Goal: Task Accomplishment & Management: Complete application form

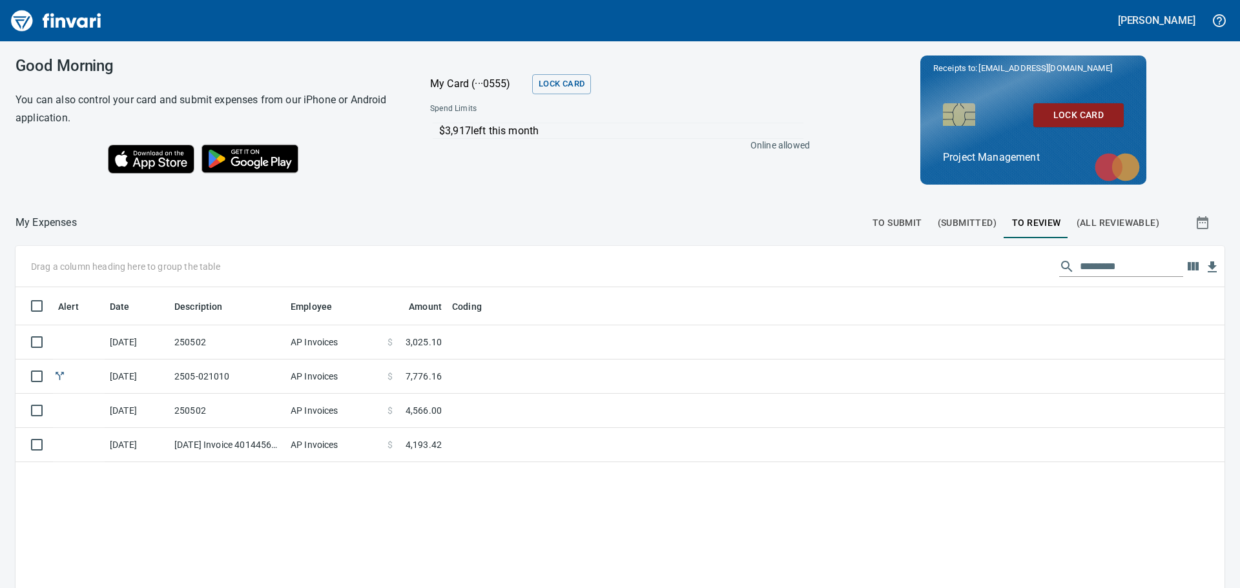
scroll to position [437, 1190]
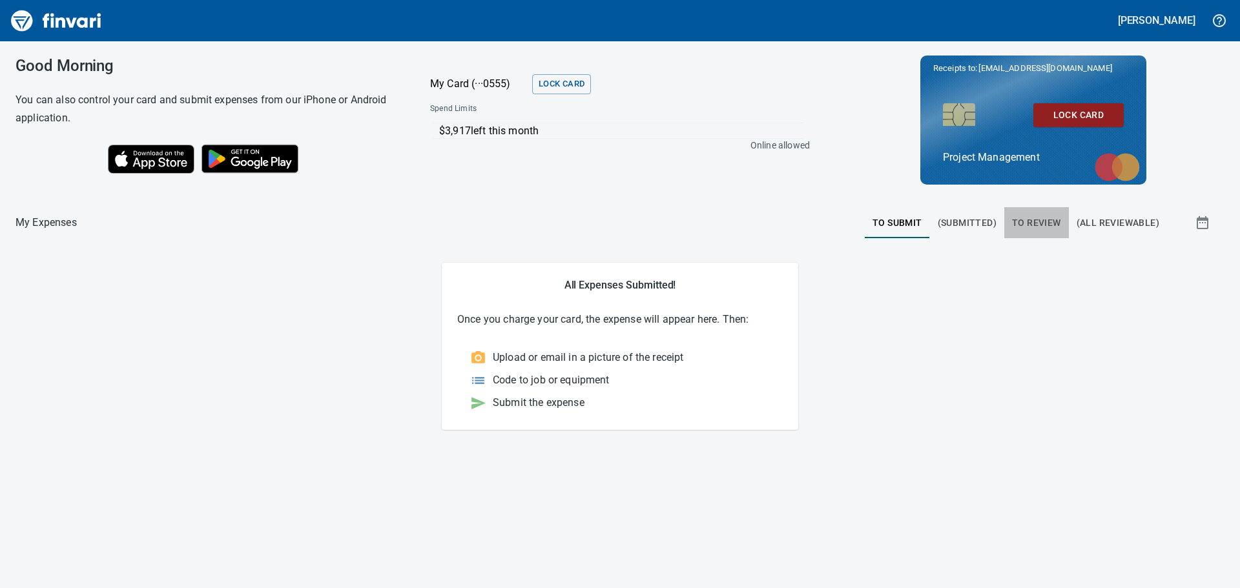
click at [1042, 222] on span "To Review" at bounding box center [1036, 223] width 49 height 16
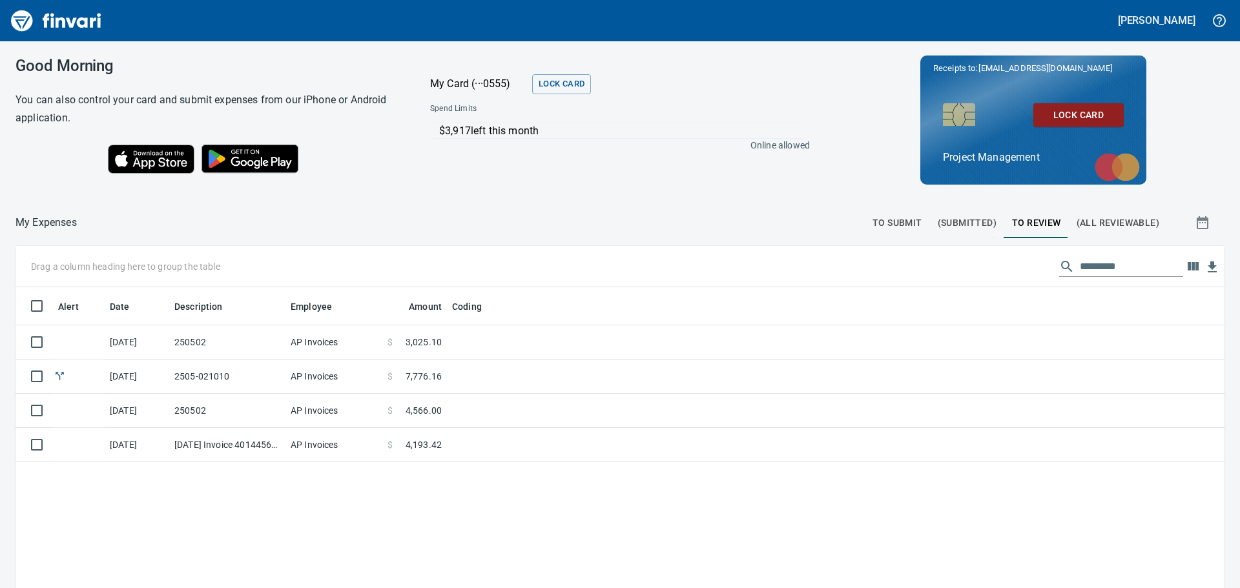
scroll to position [437, 1190]
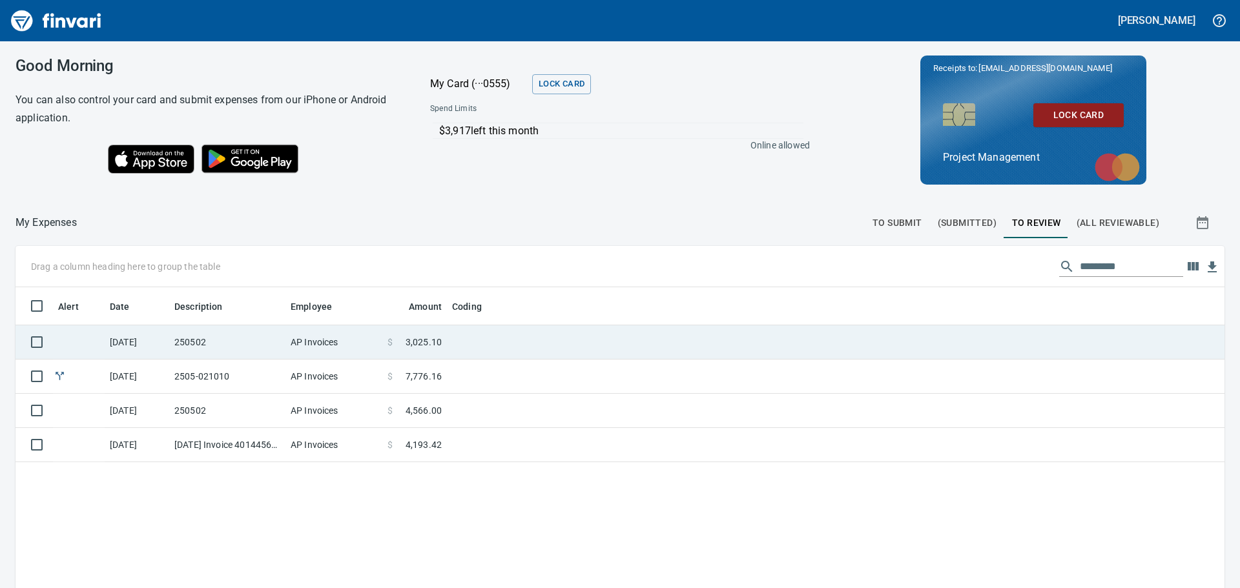
click at [453, 336] on td at bounding box center [608, 342] width 323 height 34
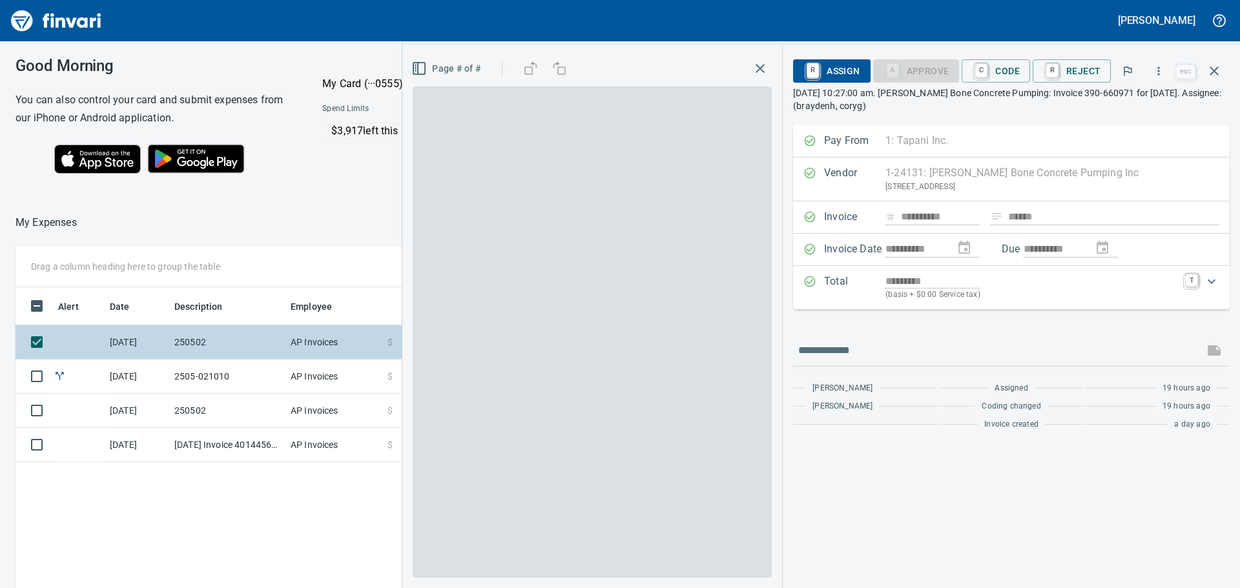
scroll to position [437, 867]
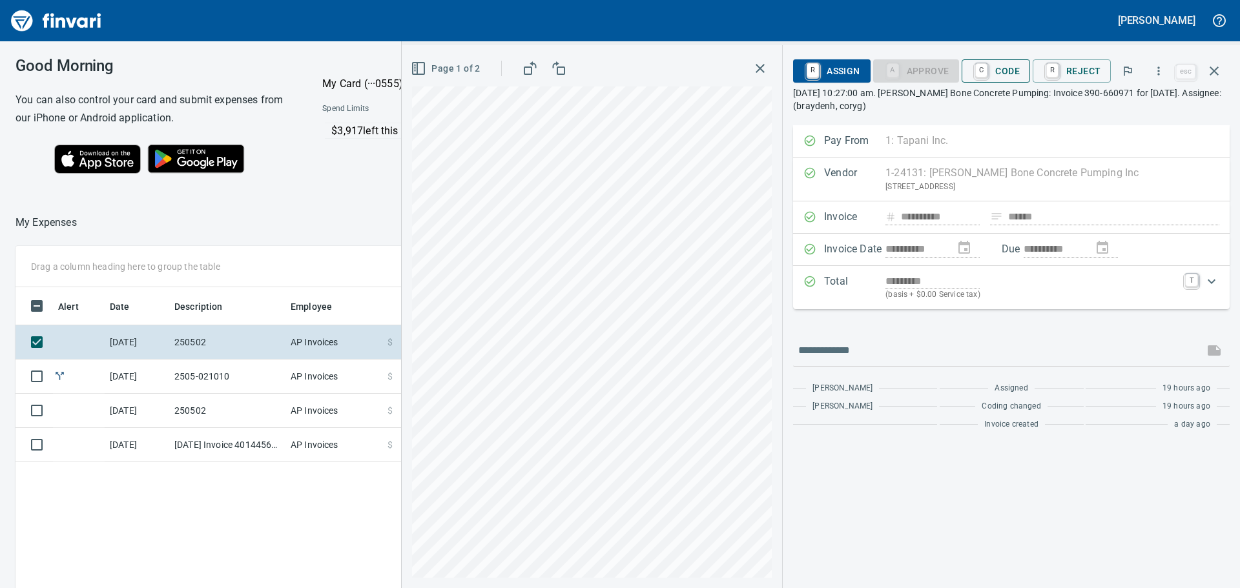
click at [1009, 65] on span "C Code" at bounding box center [996, 71] width 48 height 22
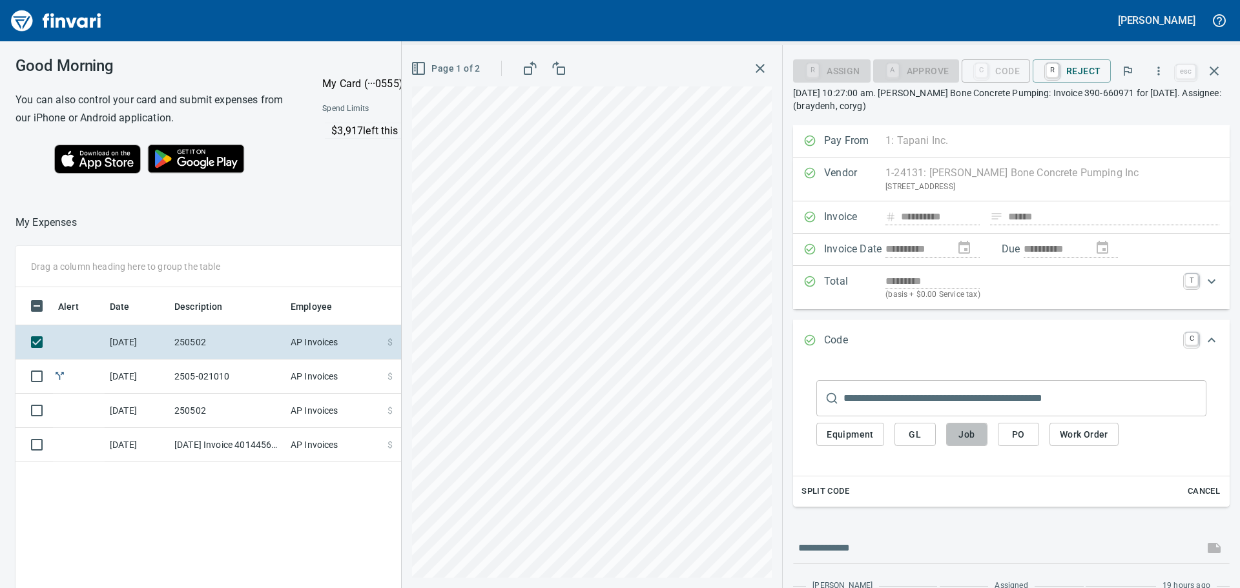
click at [967, 433] on span "Job" at bounding box center [966, 435] width 21 height 16
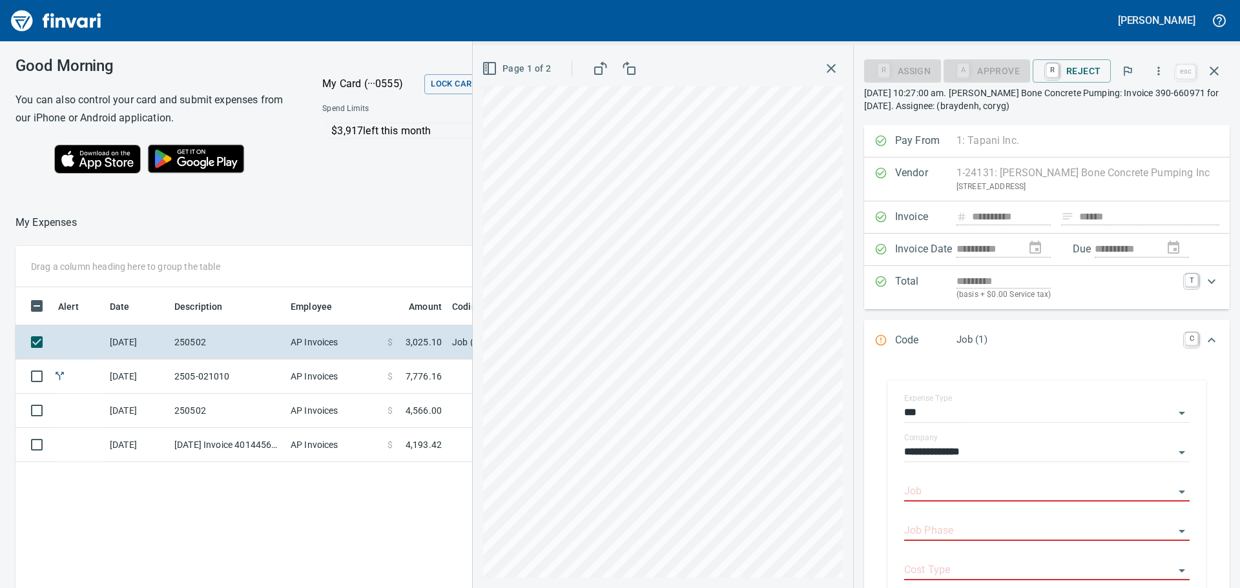
scroll to position [191, 0]
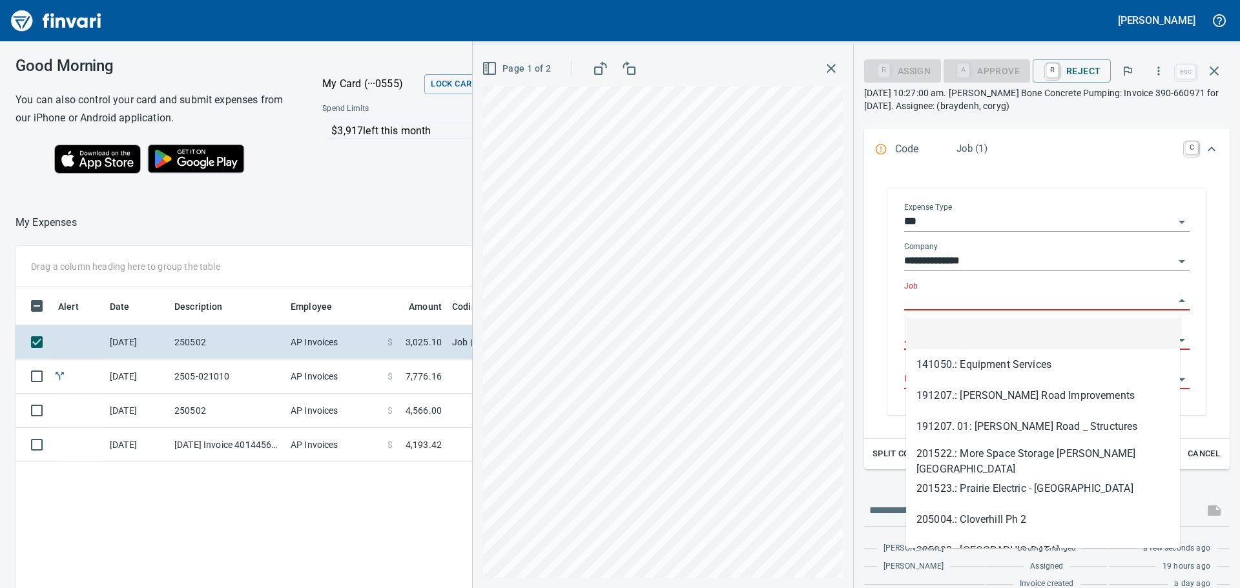
click at [971, 296] on input "Job" at bounding box center [1039, 301] width 270 height 18
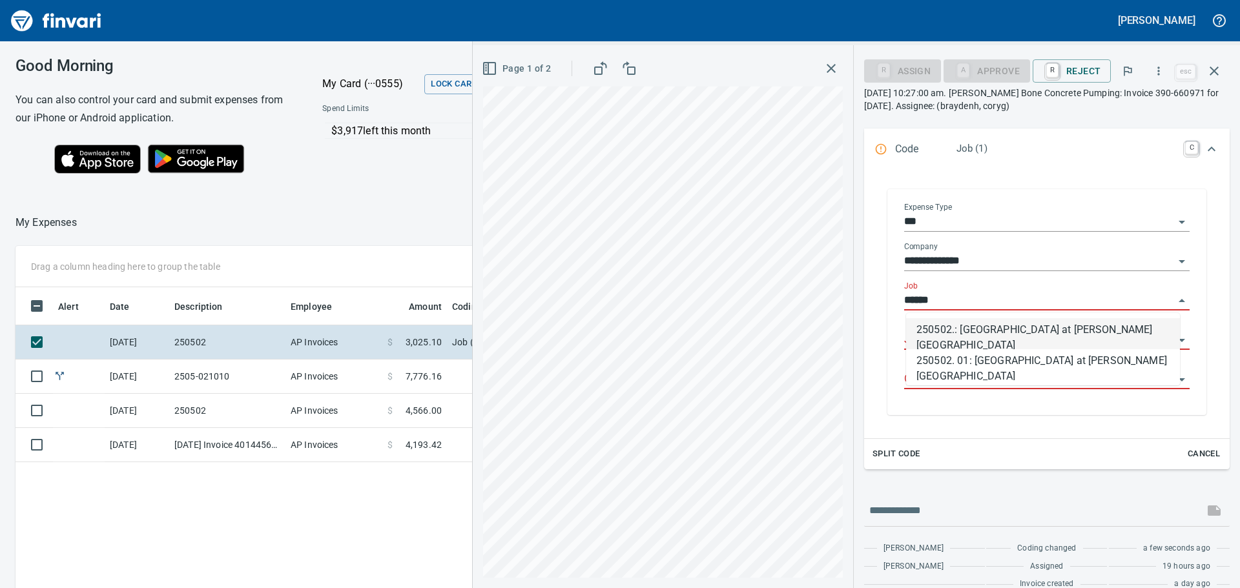
scroll to position [437, 867]
click at [991, 331] on li "250502.: [GEOGRAPHIC_DATA] at [PERSON_NAME][GEOGRAPHIC_DATA]" at bounding box center [1043, 333] width 274 height 31
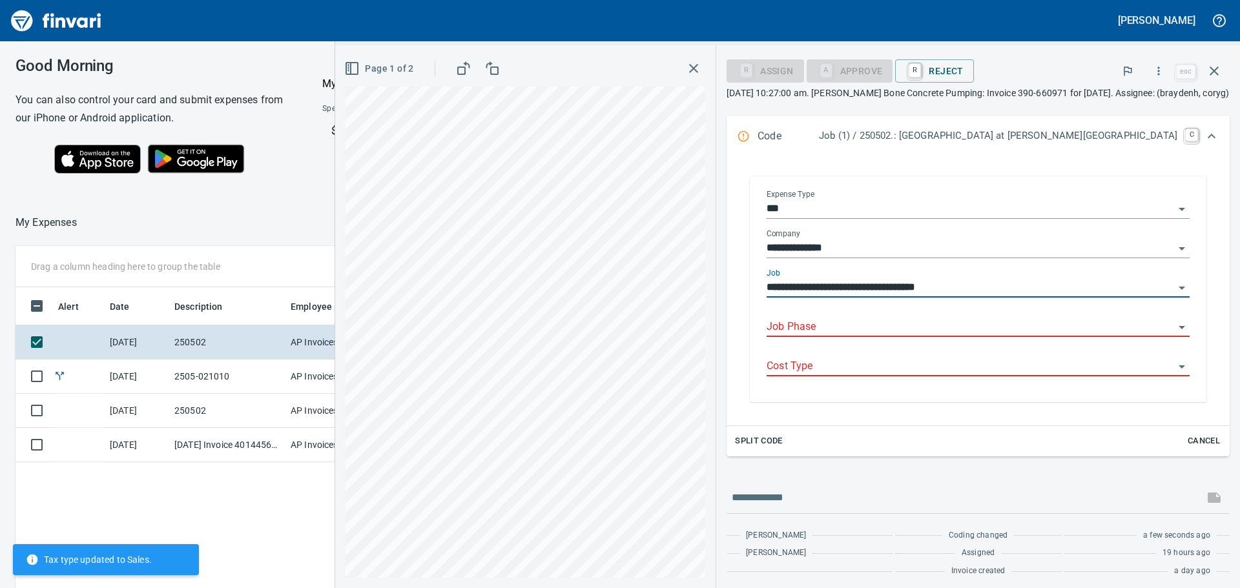
type input "**********"
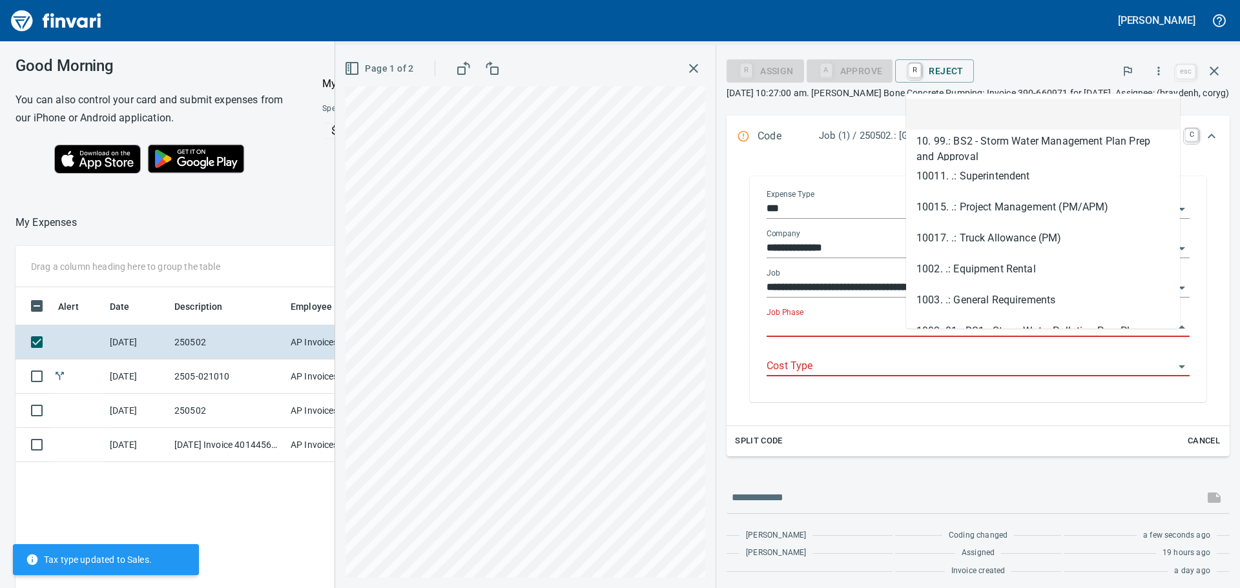
click at [987, 336] on input "Job Phase" at bounding box center [970, 327] width 407 height 18
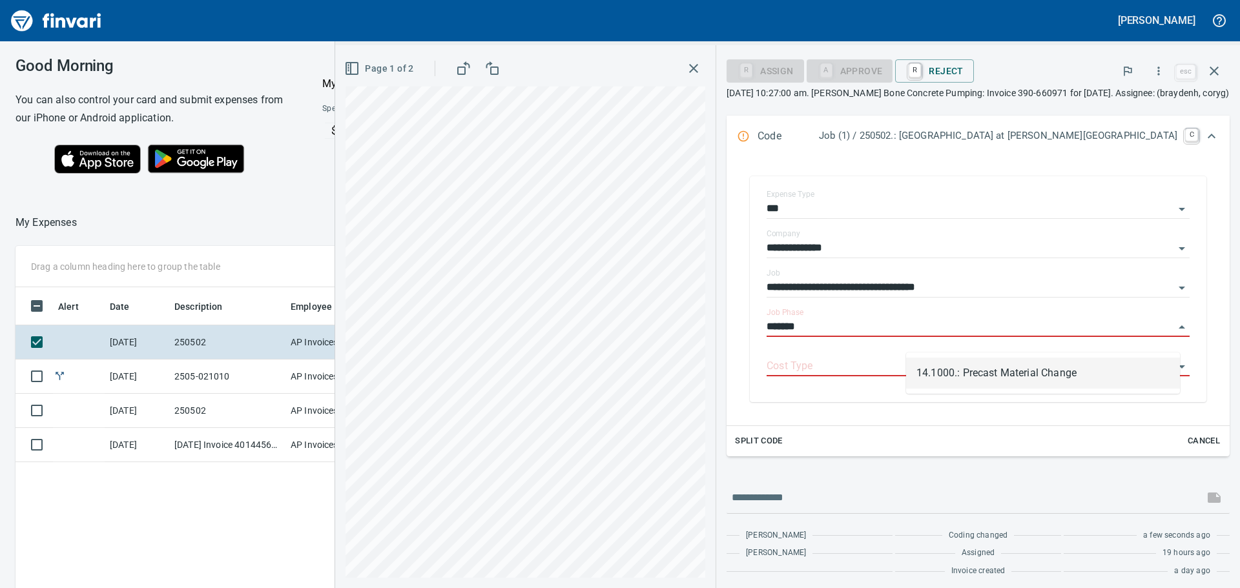
click at [1002, 371] on li "14.1000.: Precast Material Change" at bounding box center [1043, 373] width 274 height 31
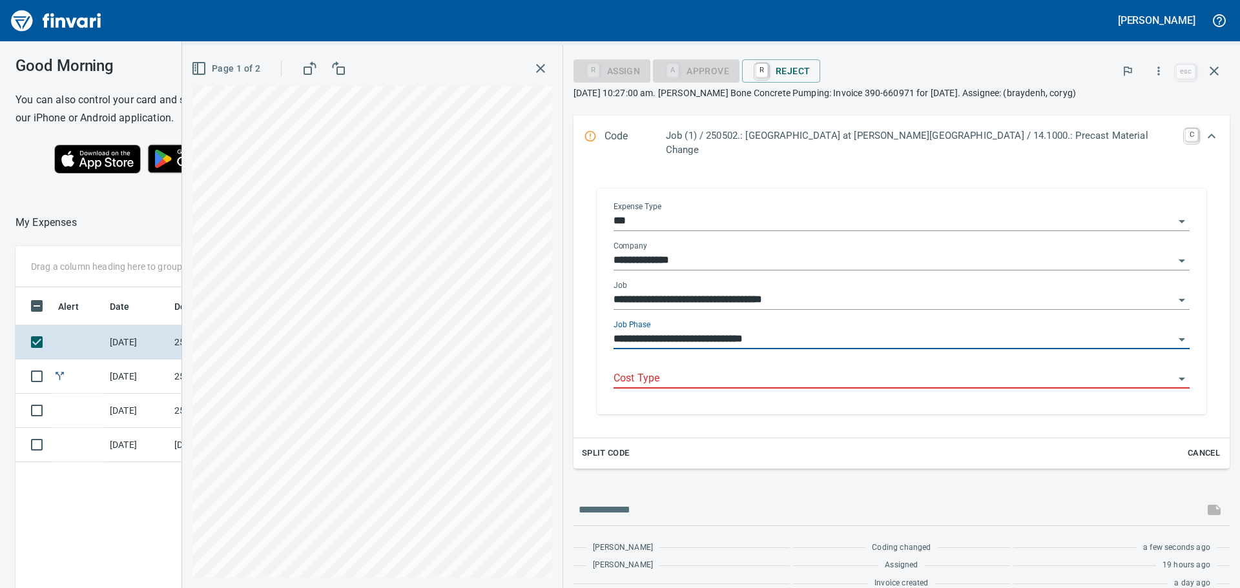
type input "**********"
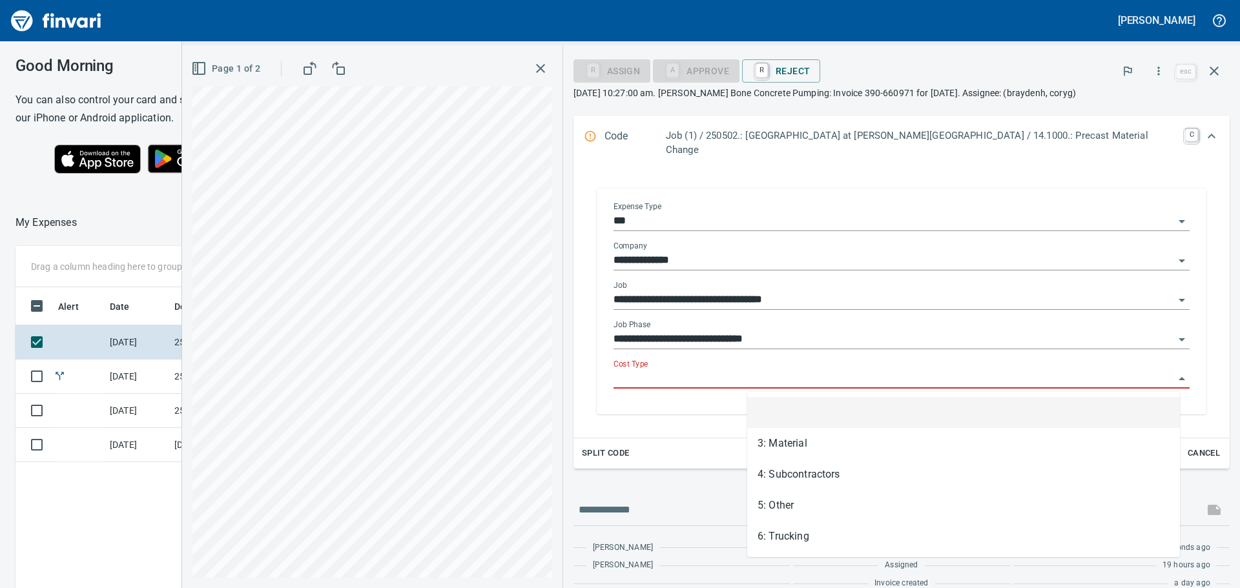
click at [995, 378] on input "Cost Type" at bounding box center [893, 379] width 561 height 18
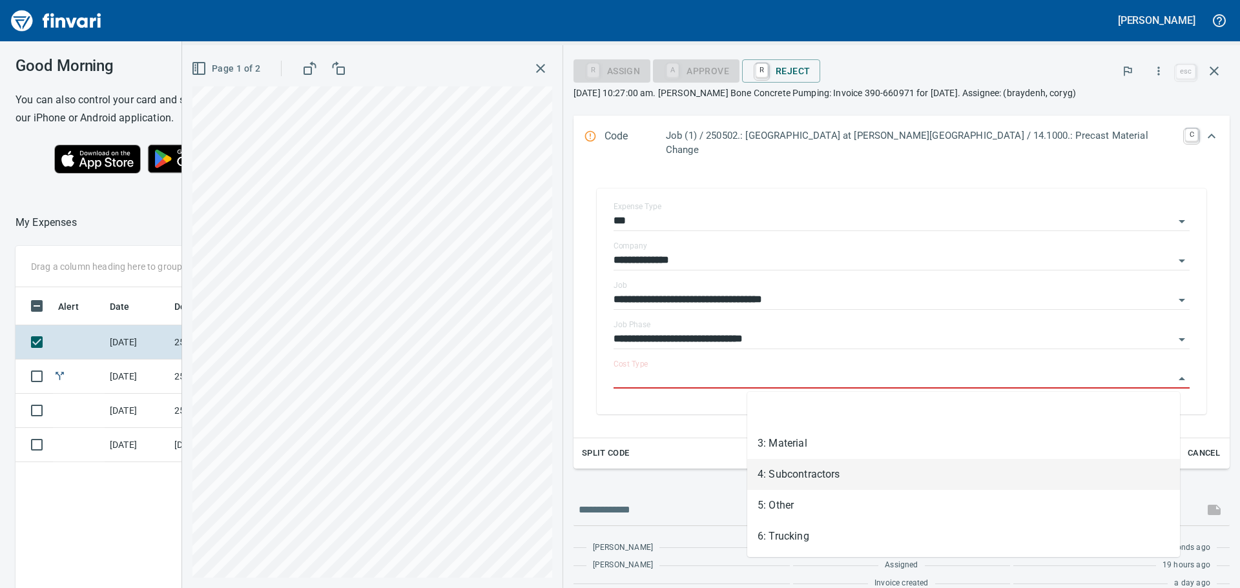
click at [846, 473] on li "4: Subcontractors" at bounding box center [963, 474] width 433 height 31
type input "**********"
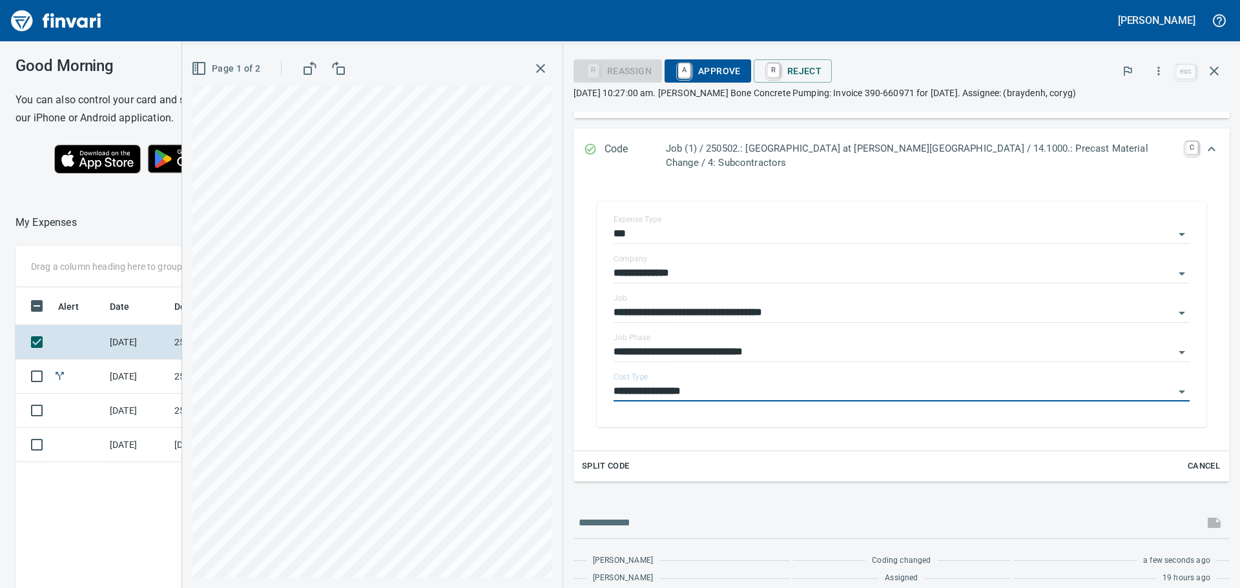
scroll to position [191, 0]
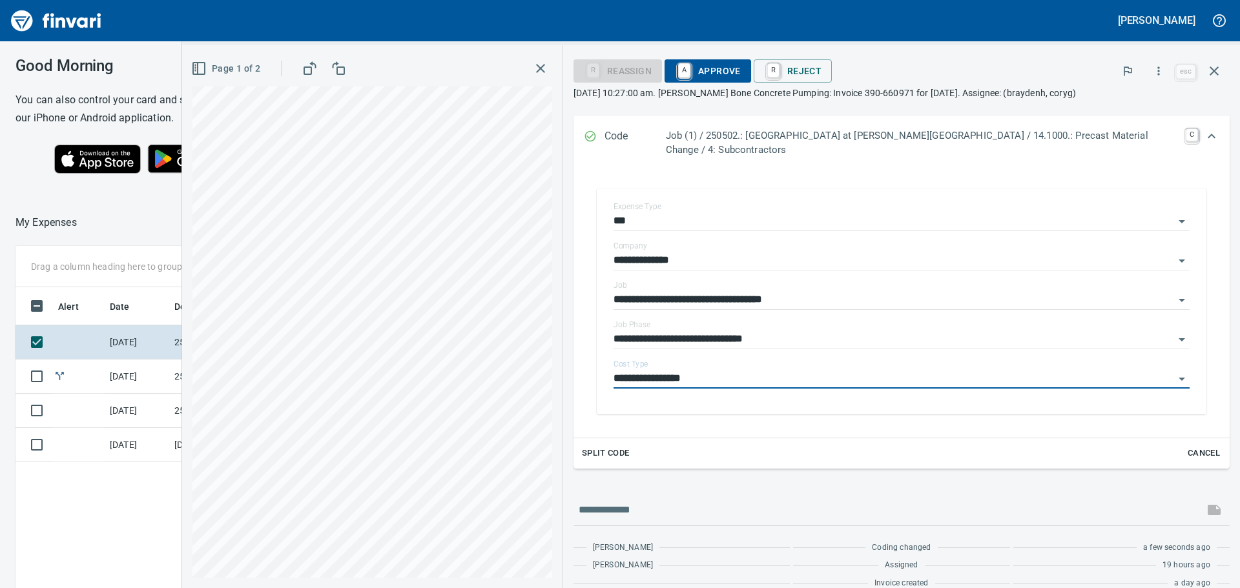
click at [741, 67] on span "A Approve" at bounding box center [708, 71] width 66 height 22
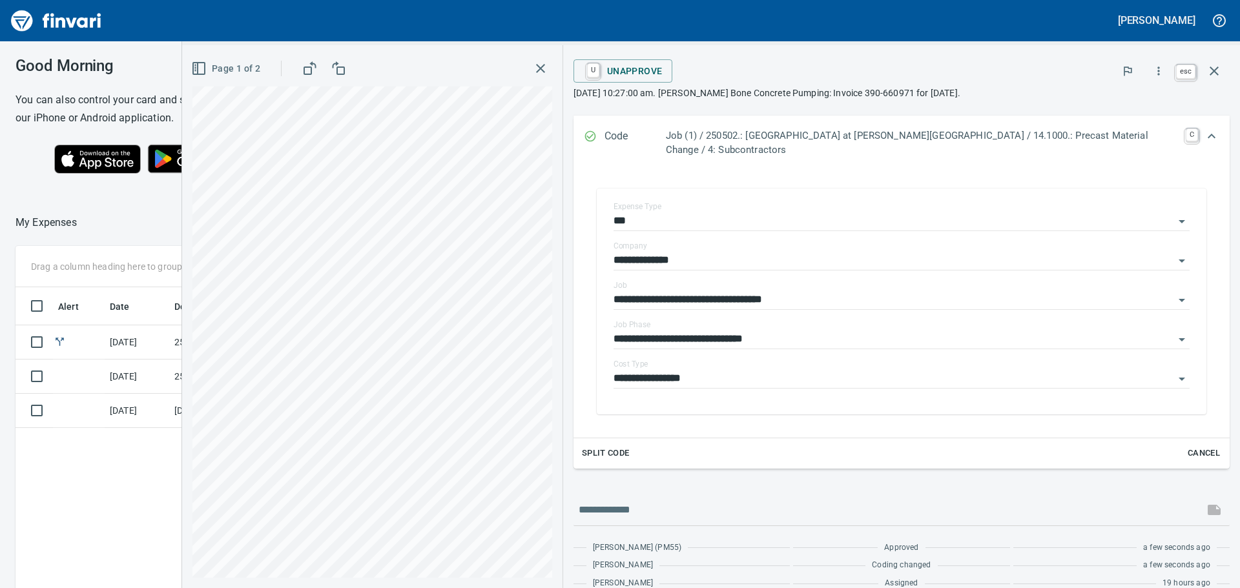
scroll to position [437, 867]
click at [1213, 68] on icon "button" at bounding box center [1213, 70] width 15 height 15
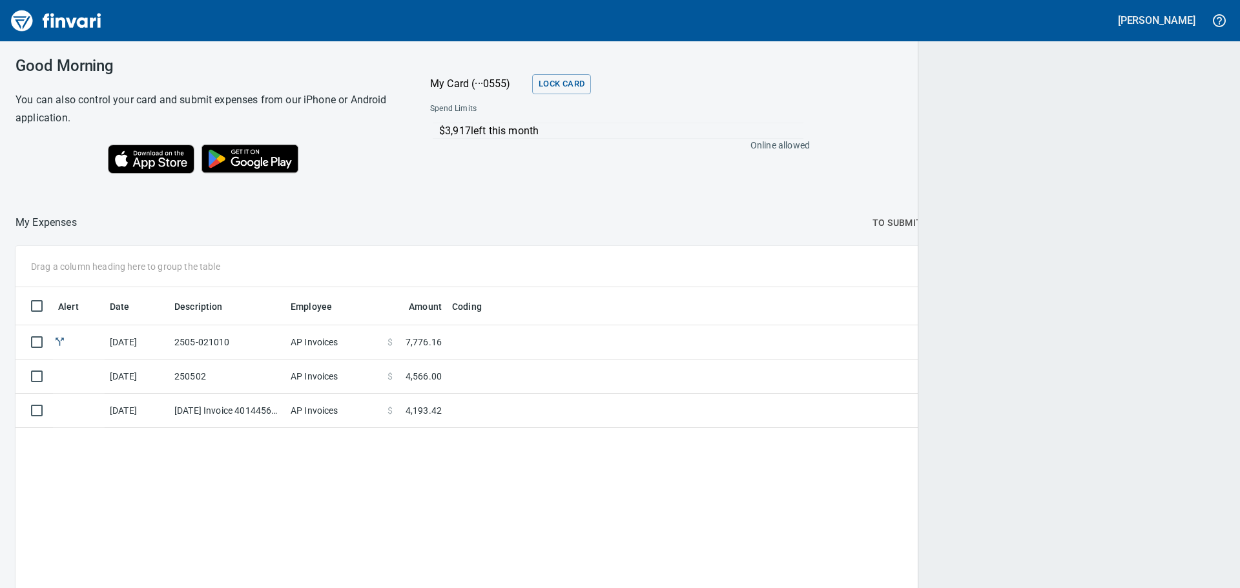
scroll to position [437, 1188]
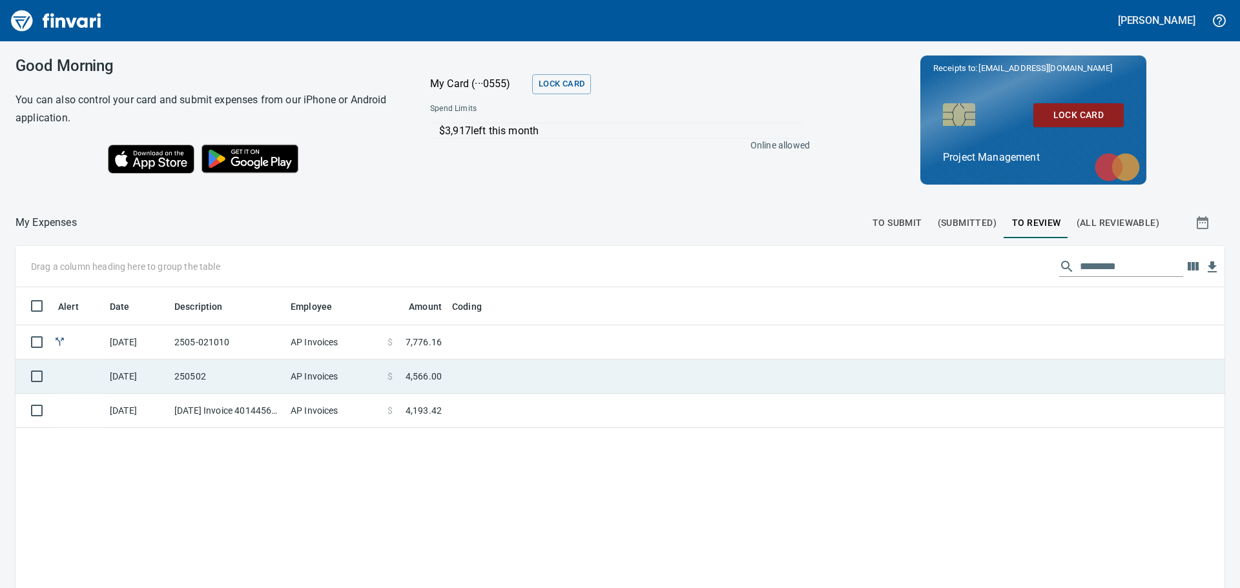
click at [477, 374] on td at bounding box center [608, 377] width 323 height 34
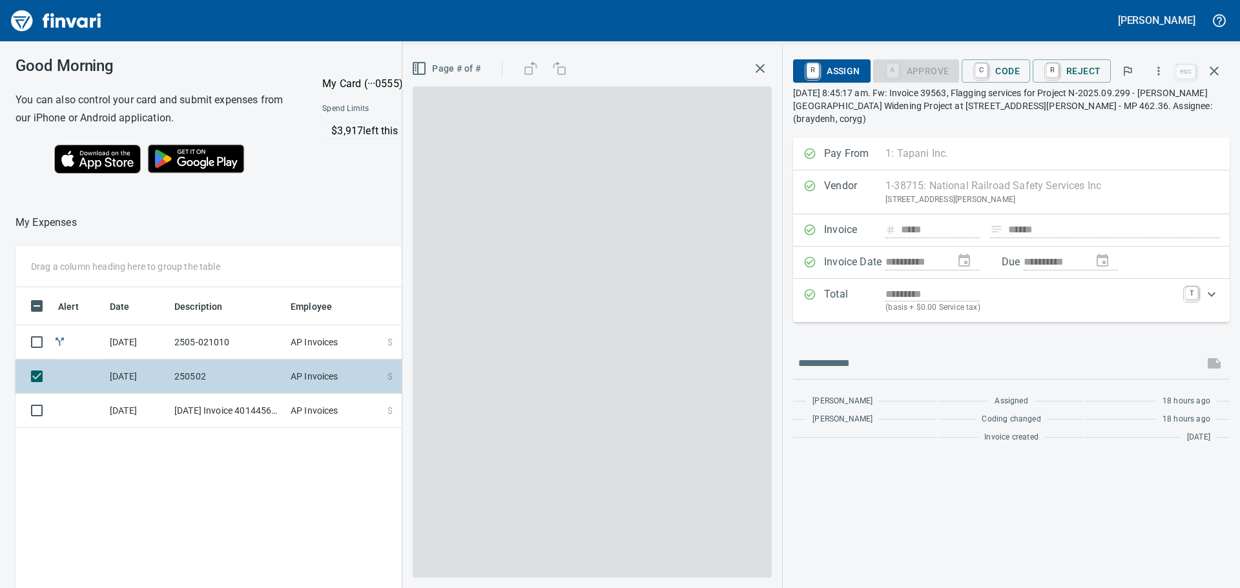
scroll to position [437, 867]
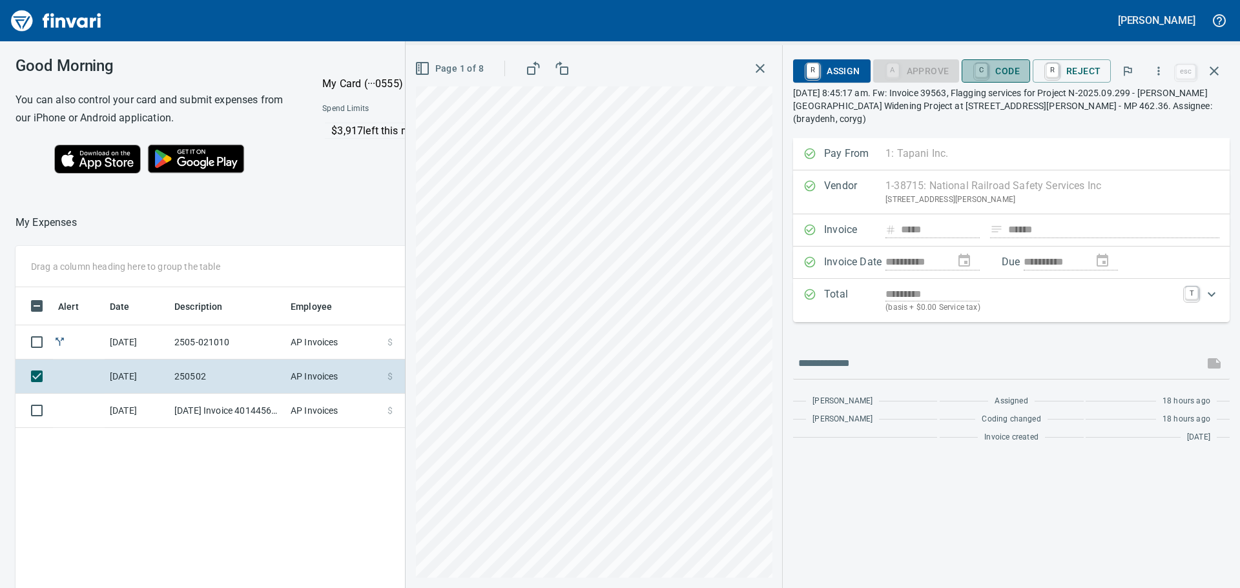
click at [1009, 68] on span "C Code" at bounding box center [996, 71] width 48 height 22
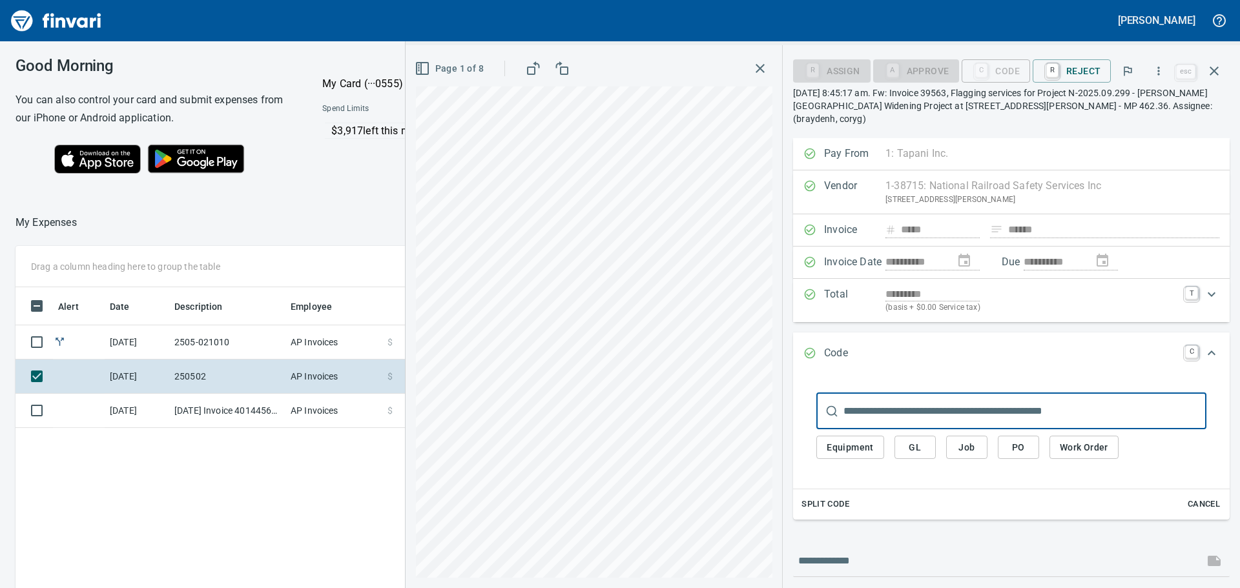
click at [967, 440] on span "Job" at bounding box center [966, 448] width 21 height 16
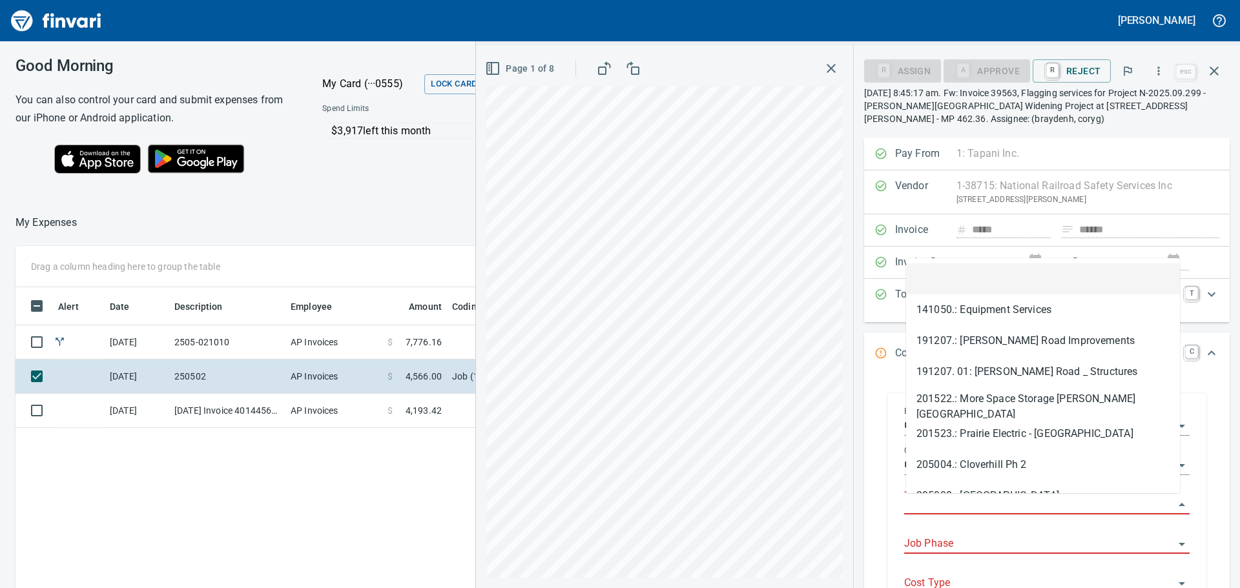
click at [955, 501] on input "Job" at bounding box center [1039, 505] width 270 height 18
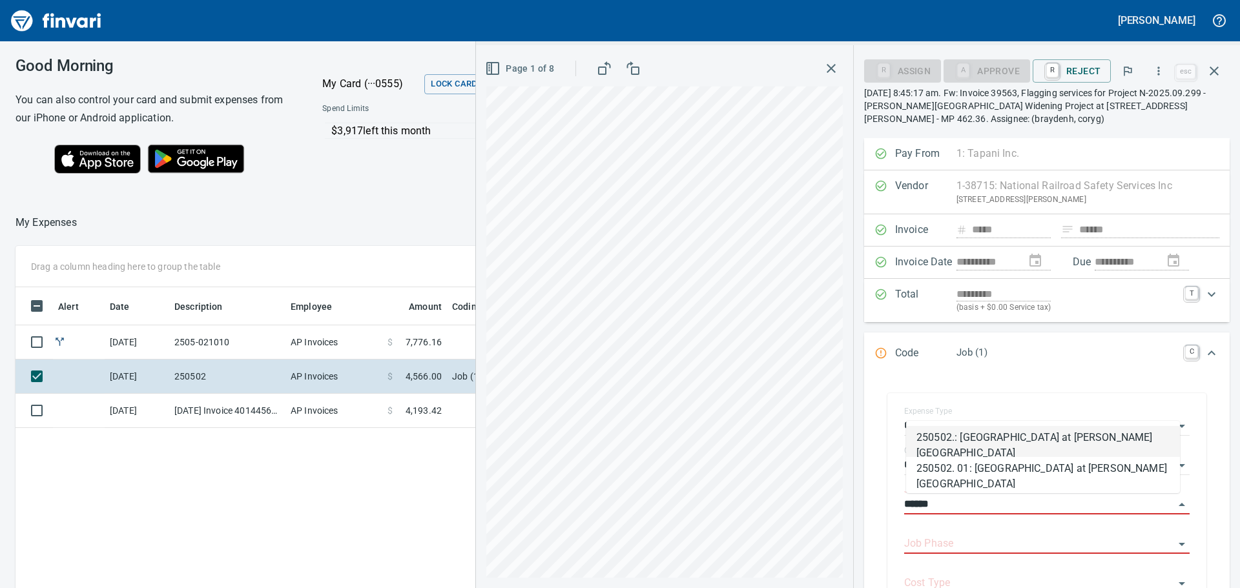
click at [1009, 436] on li "250502.: [GEOGRAPHIC_DATA] at [PERSON_NAME][GEOGRAPHIC_DATA]" at bounding box center [1043, 441] width 274 height 31
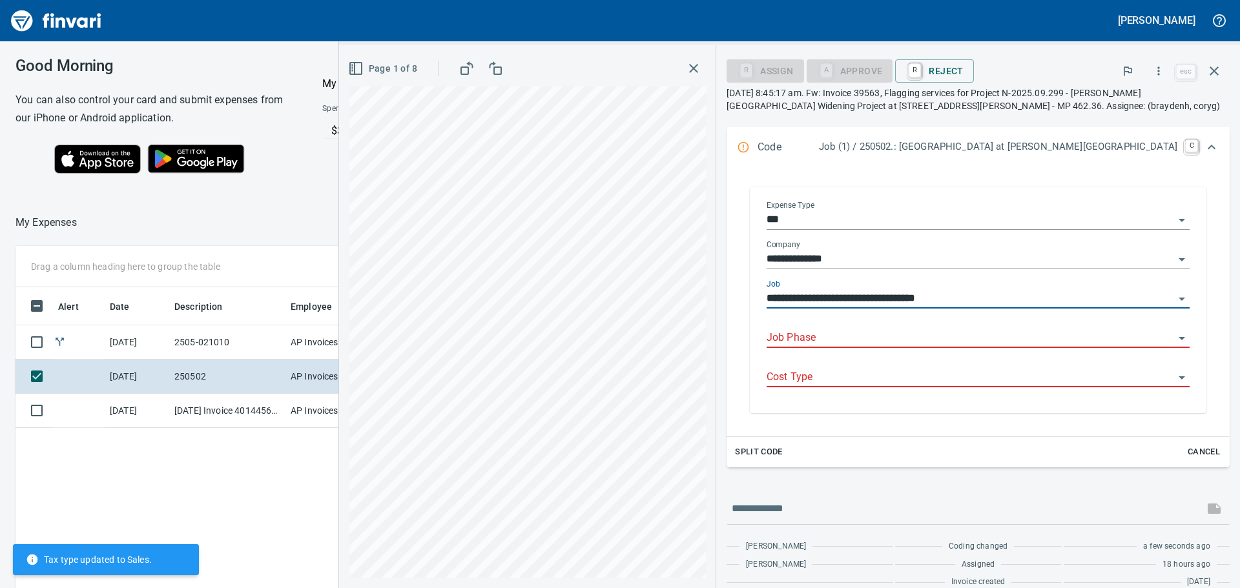
scroll to position [194, 0]
type input "**********"
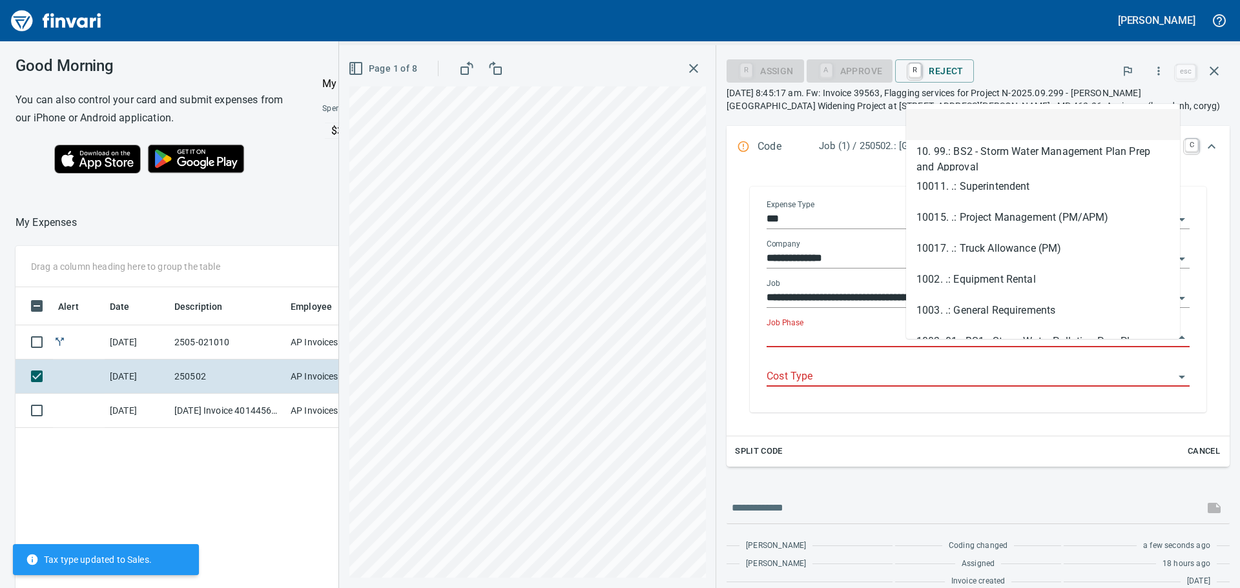
click at [974, 347] on input "Job Phase" at bounding box center [970, 338] width 407 height 18
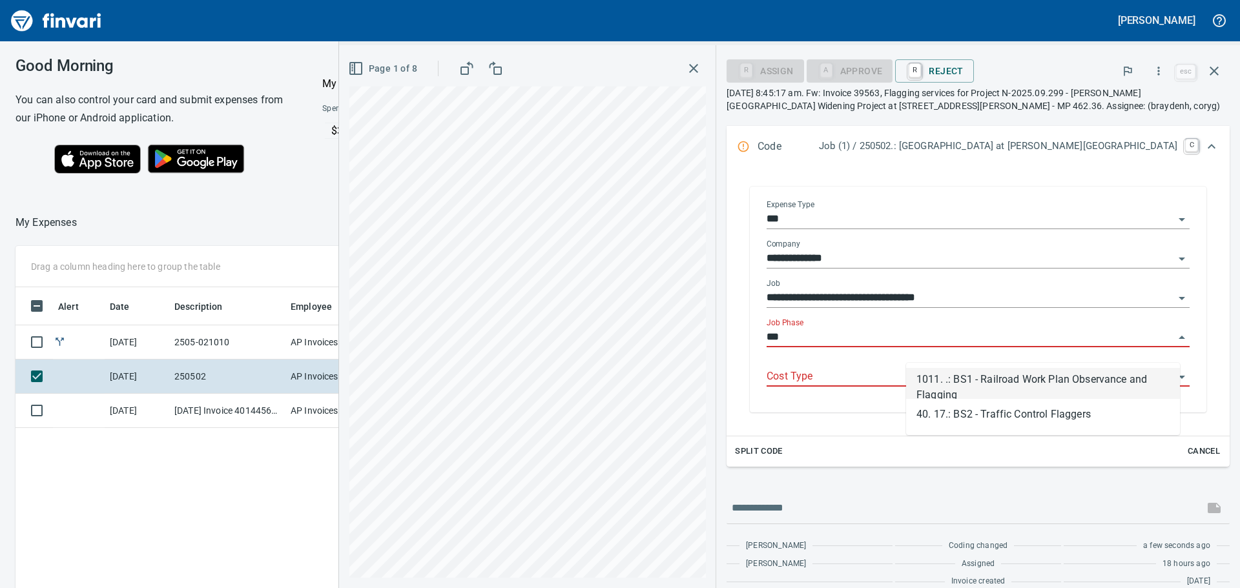
scroll to position [437, 867]
click at [989, 375] on li "1011. .: BS1 - Railroad Work Plan Observance and Flagging" at bounding box center [1043, 383] width 274 height 31
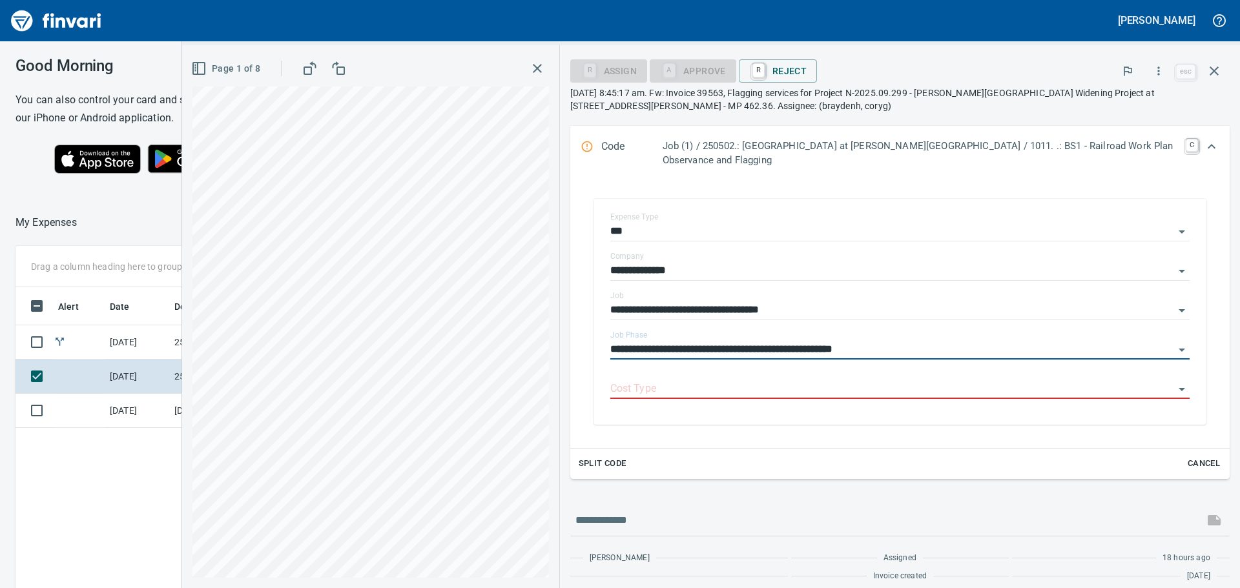
scroll to position [194, 0]
type input "**********"
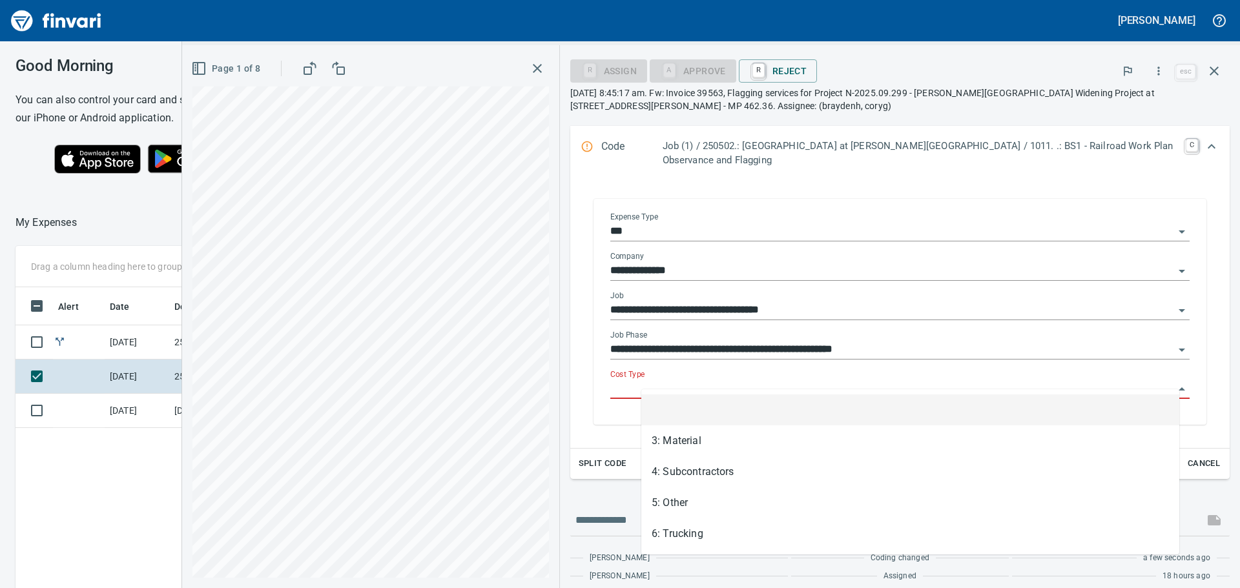
click at [929, 380] on input "Cost Type" at bounding box center [892, 389] width 564 height 18
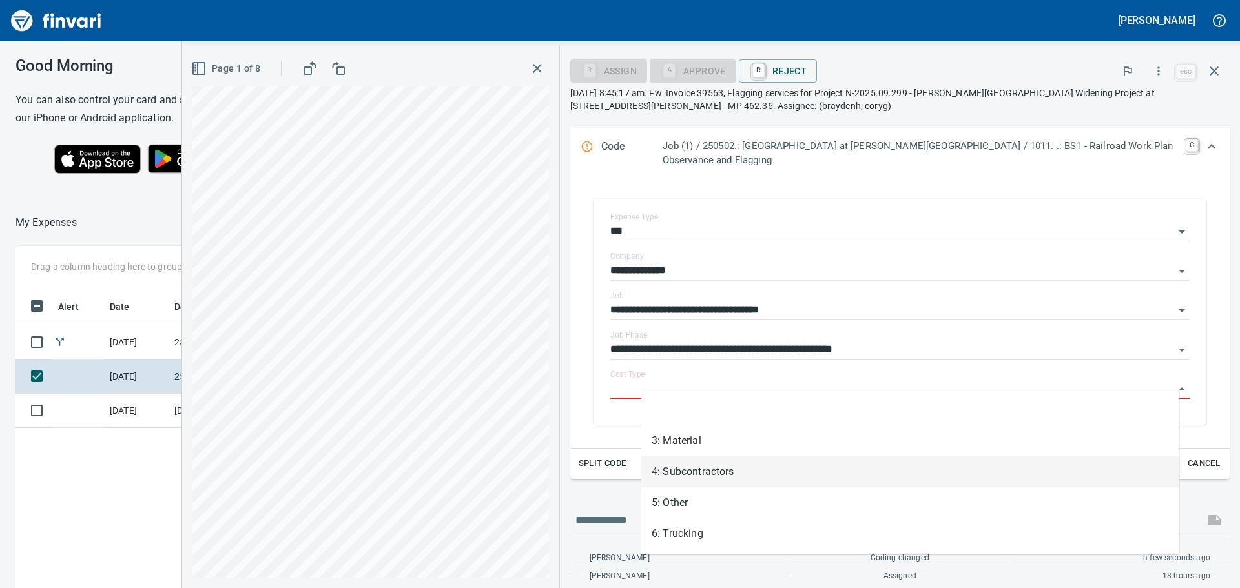
click at [741, 467] on li "4: Subcontractors" at bounding box center [910, 472] width 538 height 31
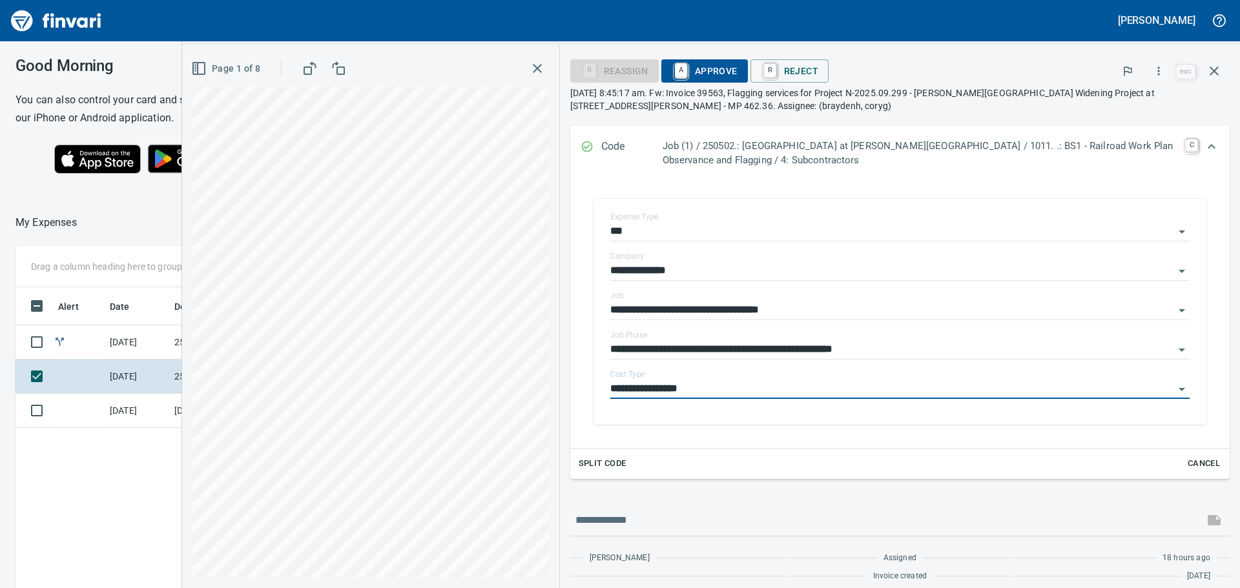
type input "**********"
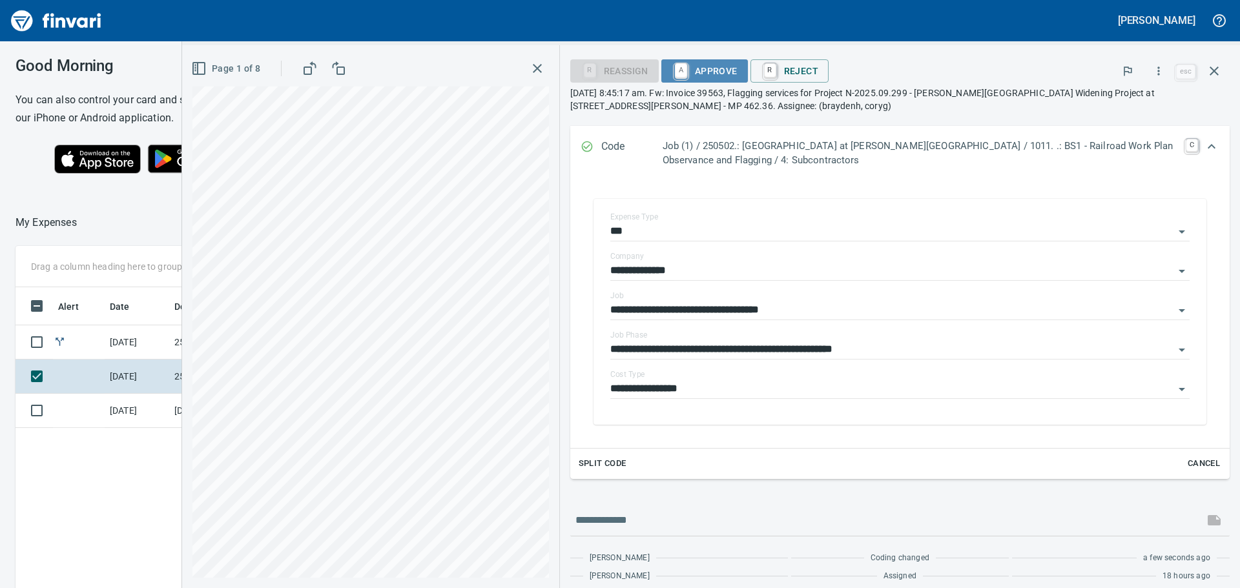
click at [715, 65] on span "A Approve" at bounding box center [705, 71] width 66 height 22
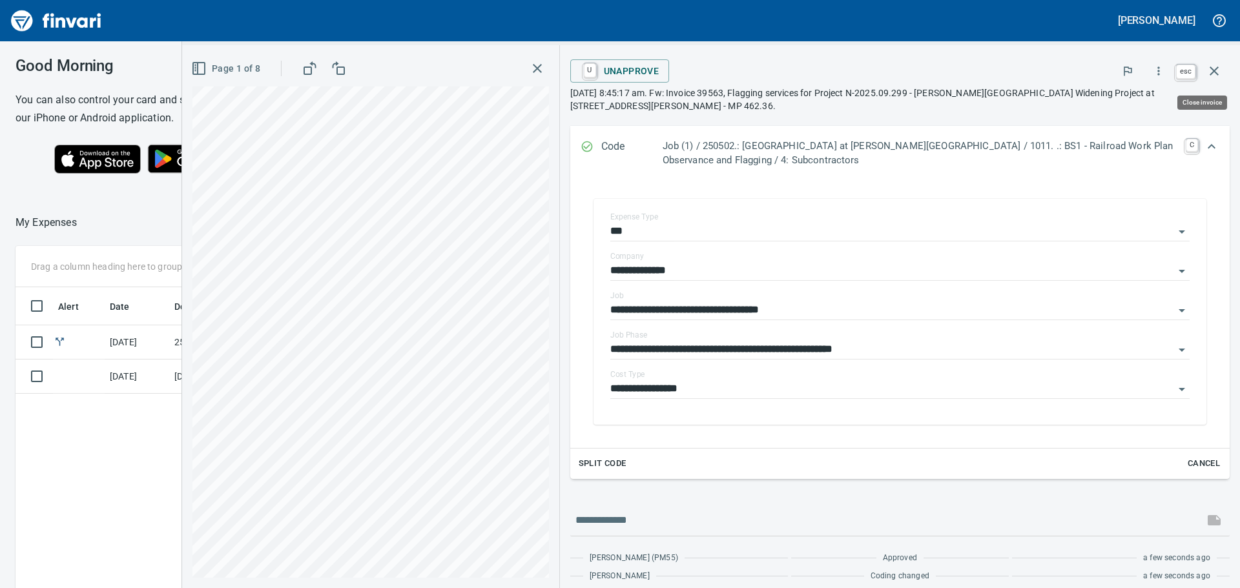
click at [1213, 68] on icon "button" at bounding box center [1213, 70] width 15 height 15
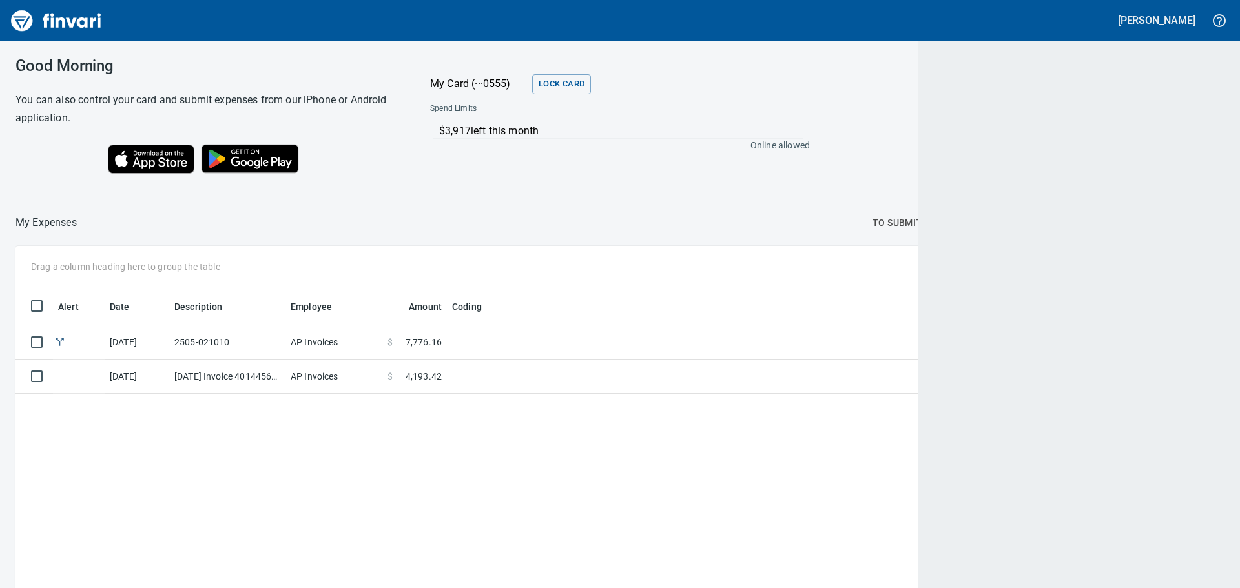
scroll to position [437, 1187]
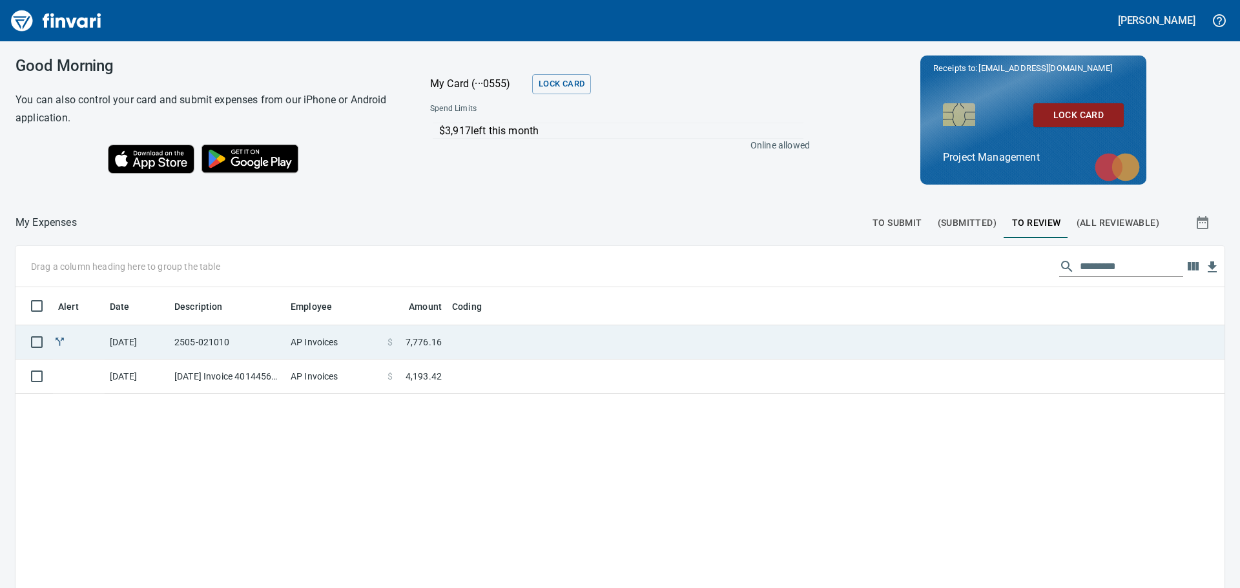
click at [504, 337] on td at bounding box center [608, 342] width 323 height 34
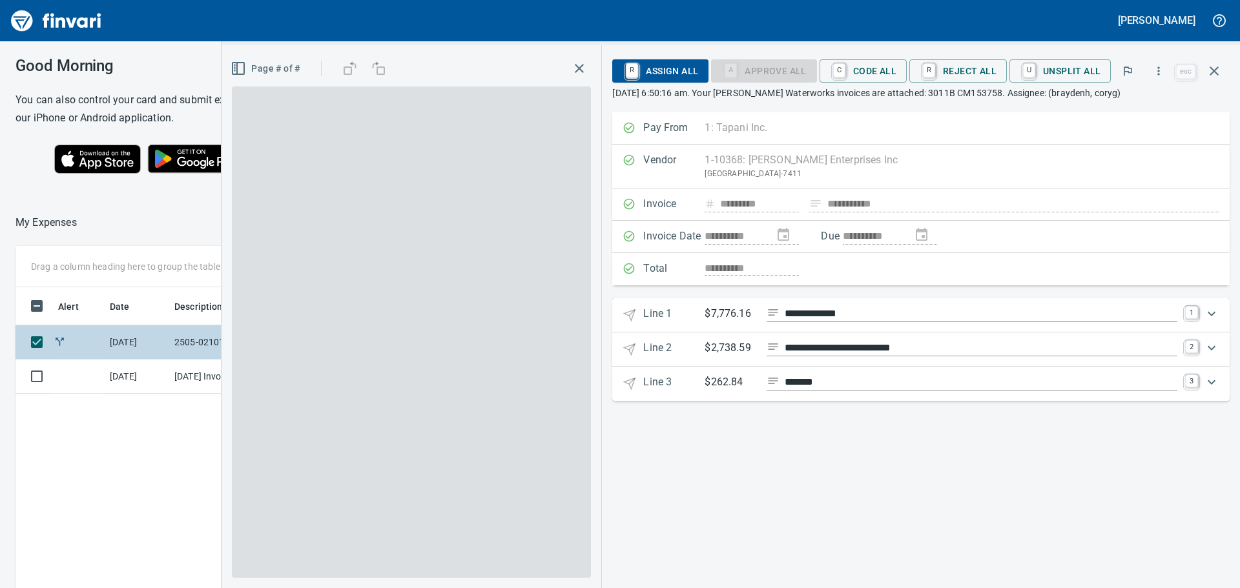
scroll to position [437, 867]
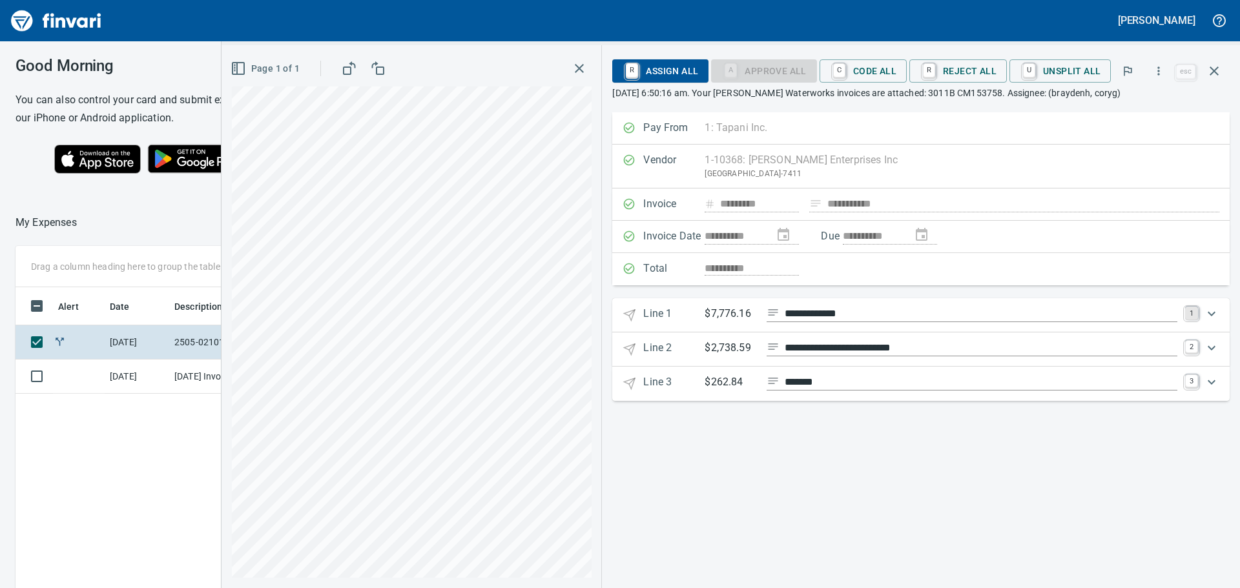
click at [1191, 310] on link "1" at bounding box center [1191, 313] width 13 height 13
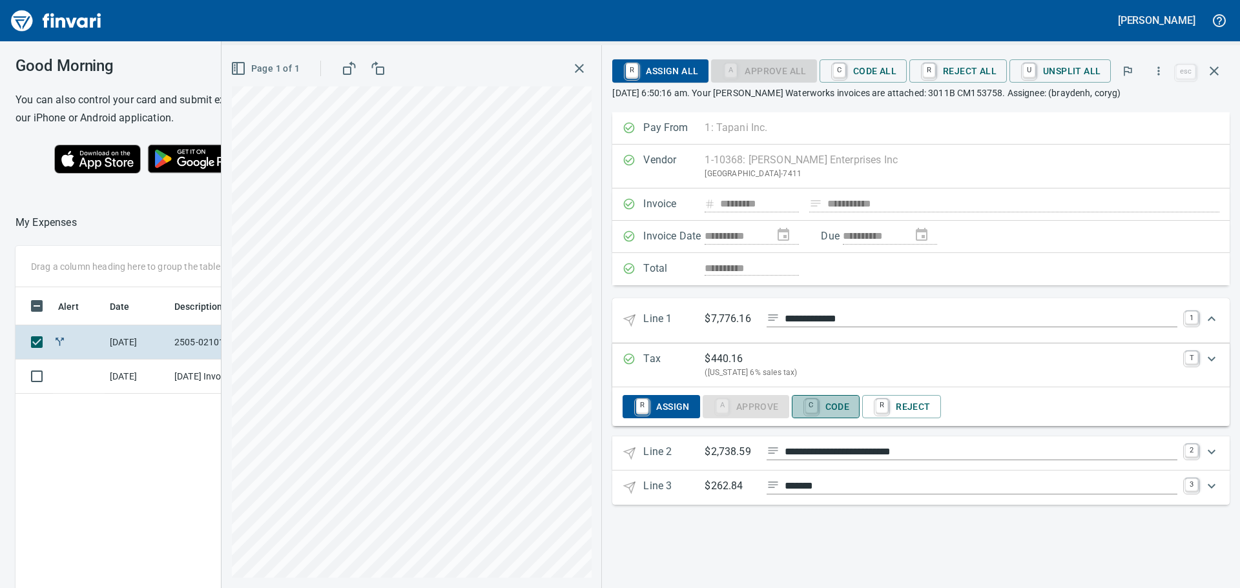
click at [837, 406] on span "C Code" at bounding box center [826, 407] width 48 height 22
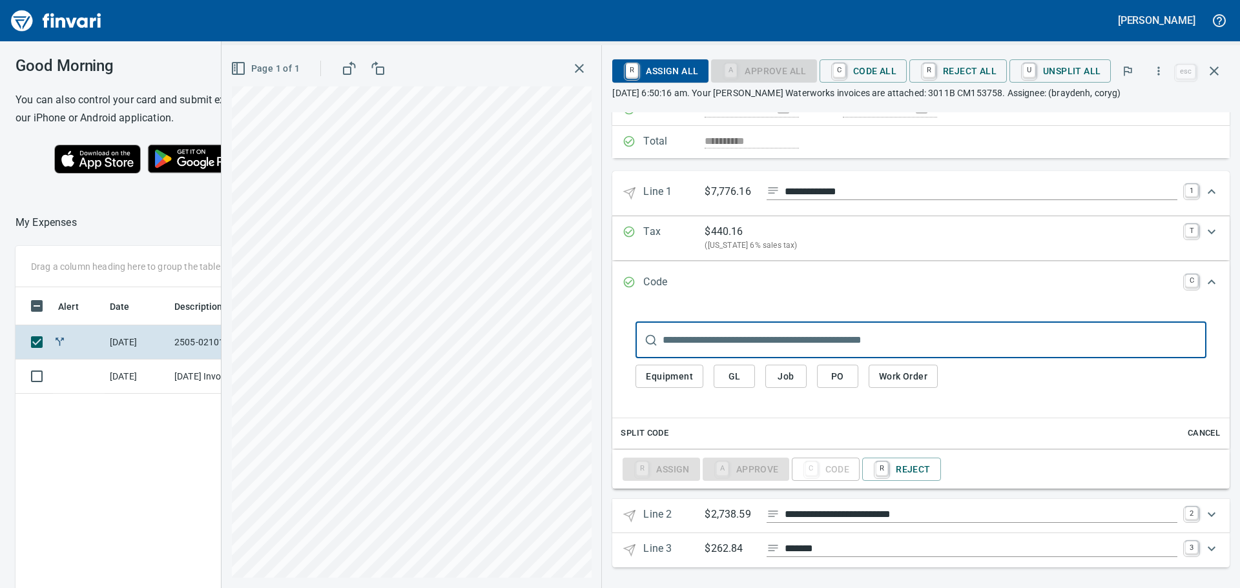
scroll to position [130, 0]
click at [840, 373] on span "PO" at bounding box center [837, 374] width 21 height 16
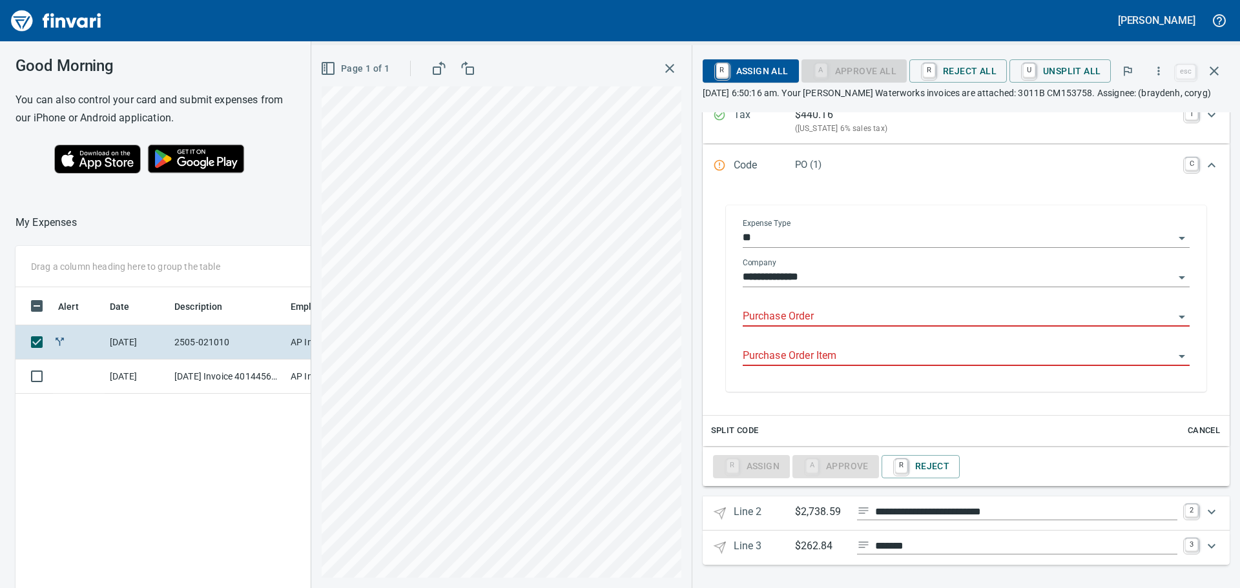
scroll to position [257, 0]
click at [839, 317] on input "Purchase Order" at bounding box center [958, 317] width 431 height 18
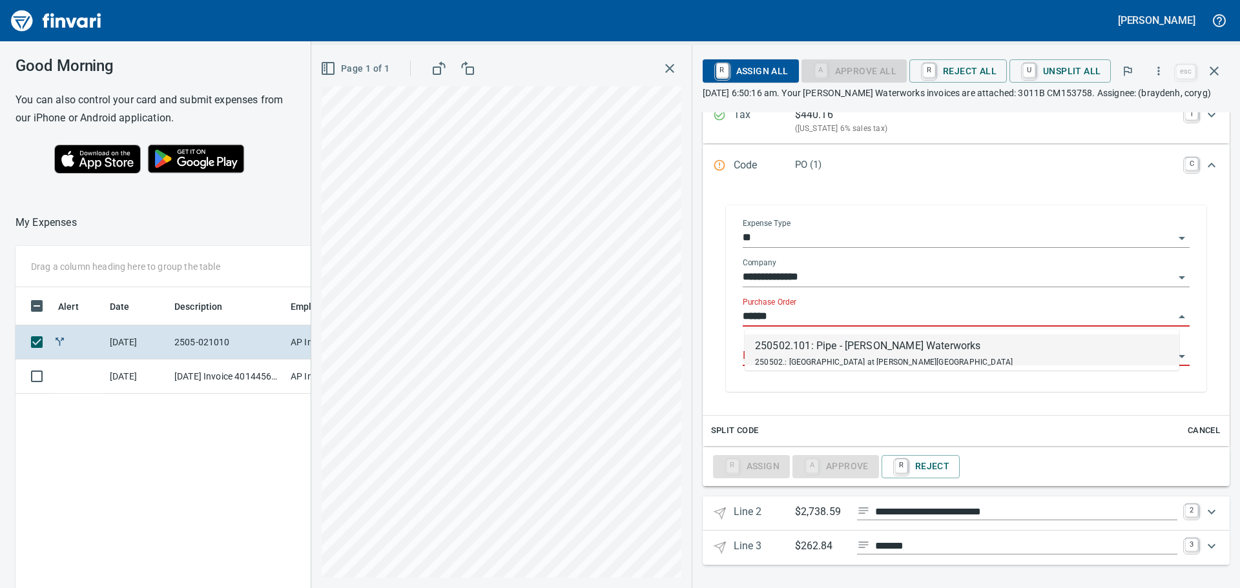
scroll to position [437, 867]
click at [850, 349] on div "250502.101: Pipe - [PERSON_NAME] Waterworks" at bounding box center [884, 345] width 258 height 15
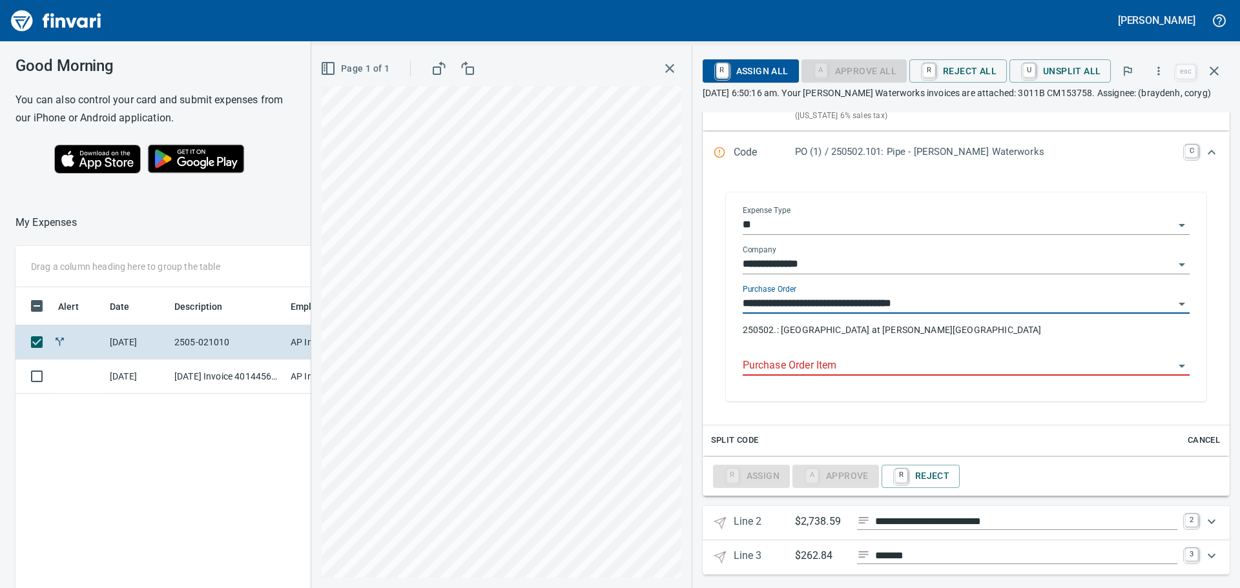
type input "**********"
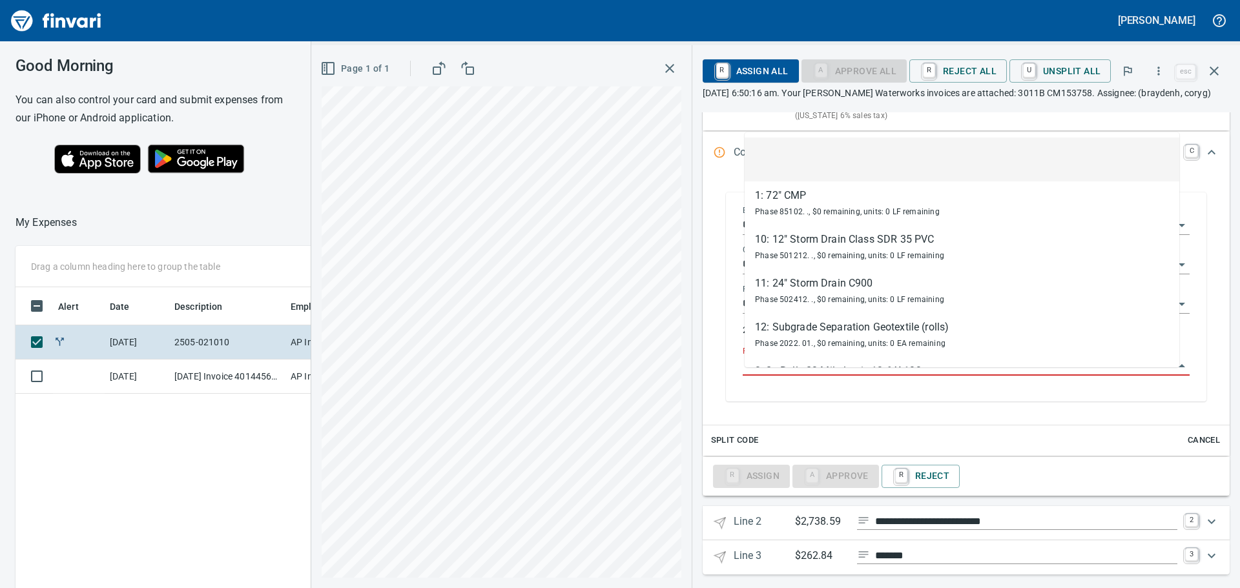
click at [841, 375] on input "Purchase Order Item" at bounding box center [958, 366] width 431 height 18
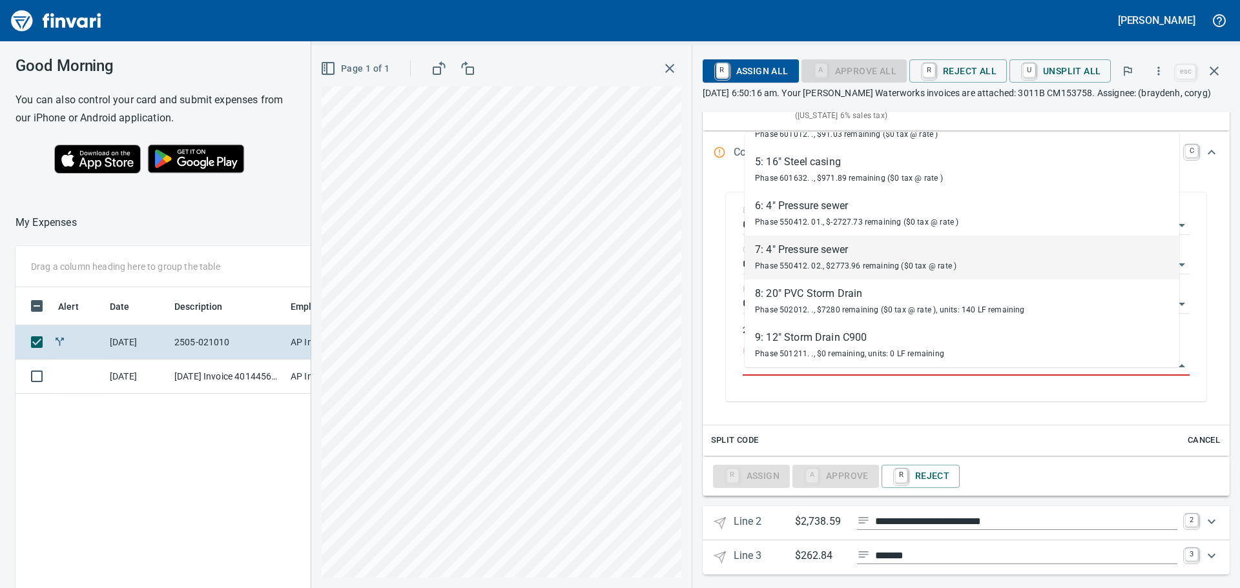
scroll to position [346, 0]
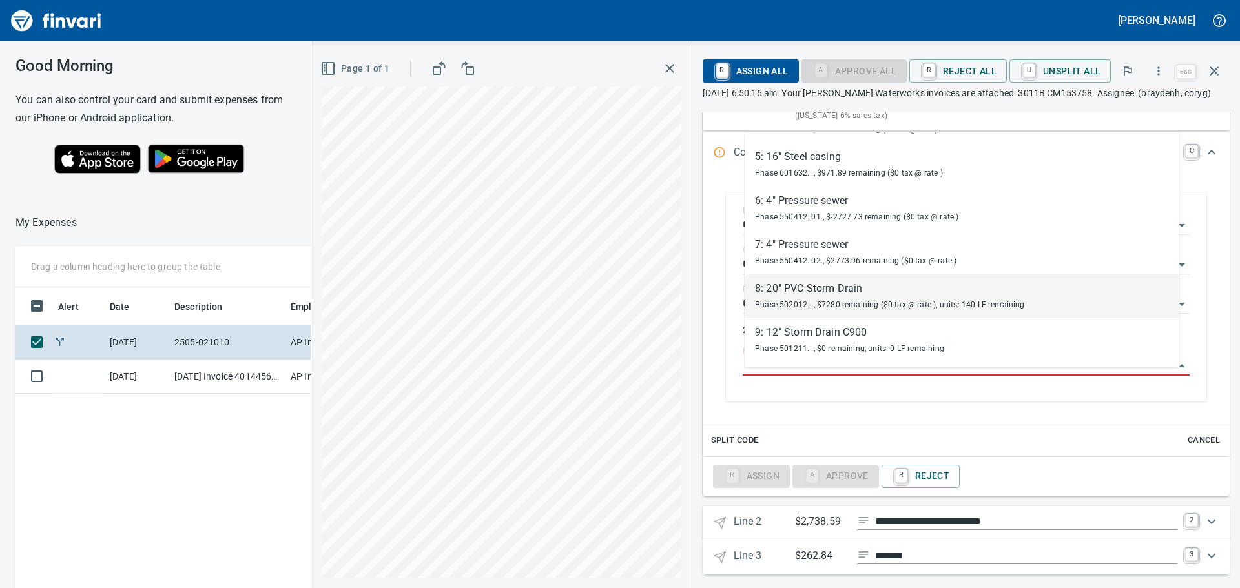
click at [845, 292] on div "8: 20" PVC Storm Drain" at bounding box center [890, 288] width 270 height 15
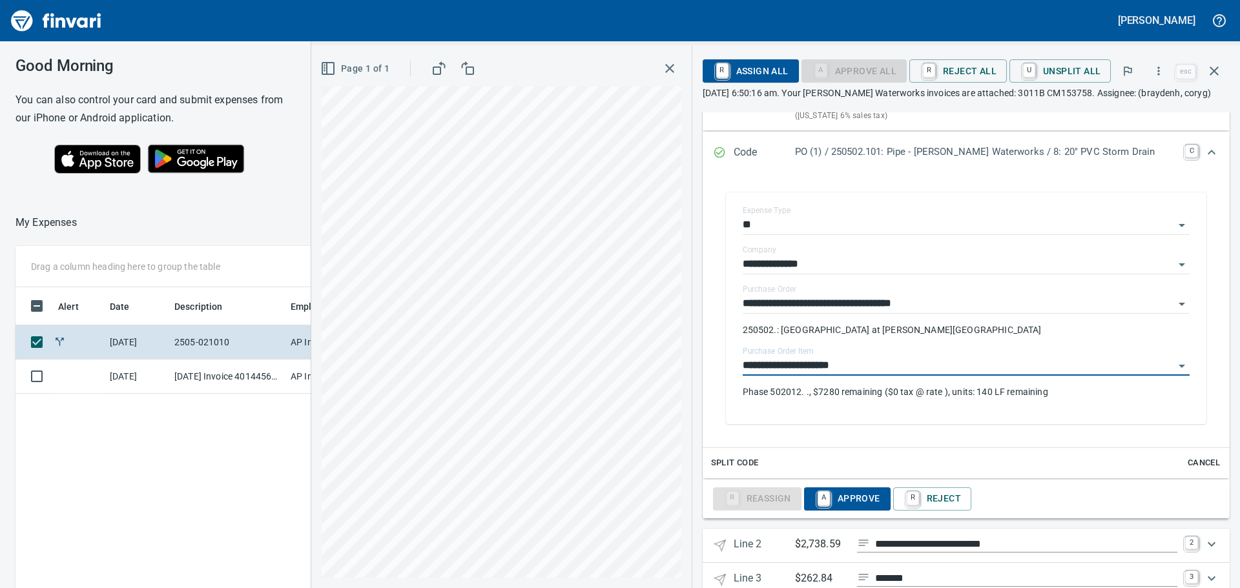
type input "**********"
click at [864, 509] on span "A Approve" at bounding box center [847, 499] width 66 height 22
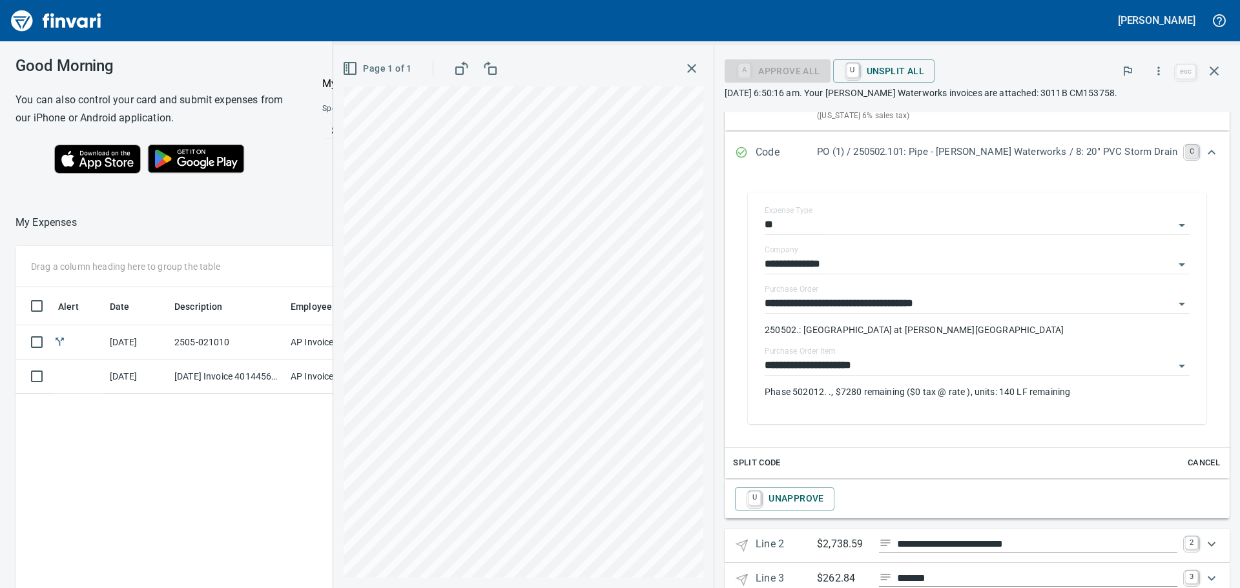
click at [1185, 147] on link "C" at bounding box center [1191, 151] width 13 height 13
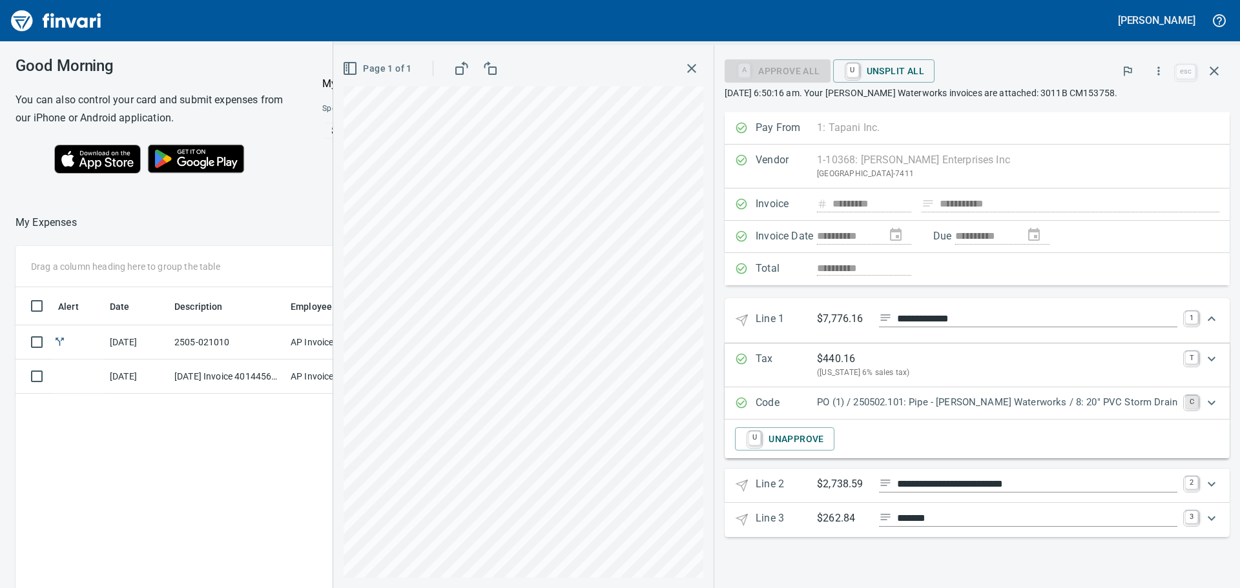
scroll to position [0, 0]
click at [1191, 517] on link "3" at bounding box center [1191, 517] width 13 height 13
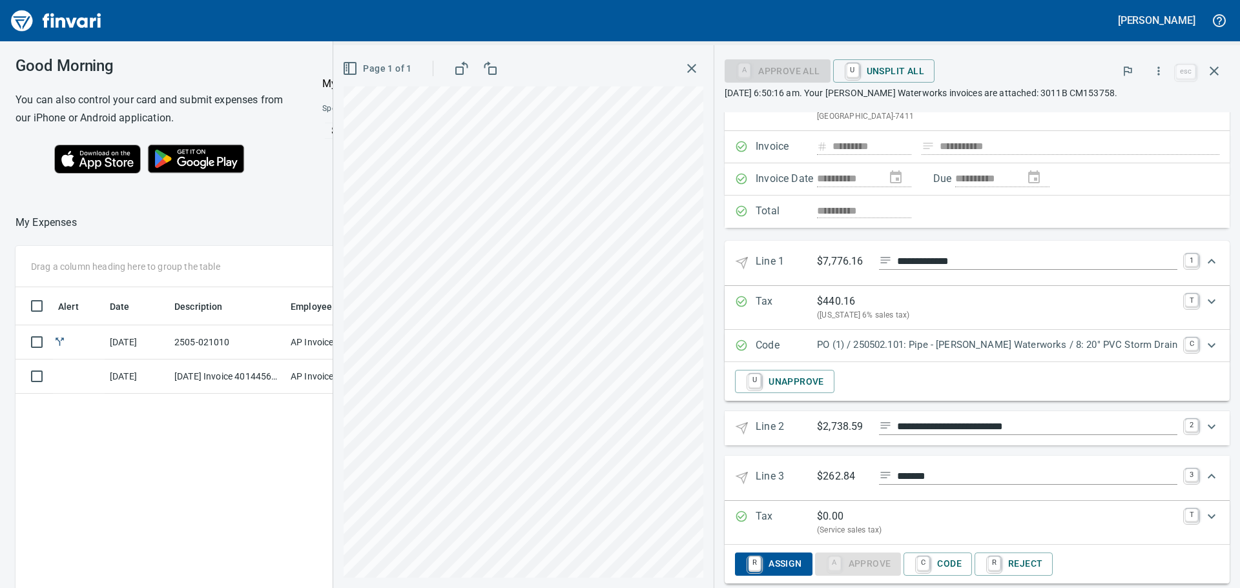
scroll to position [76, 0]
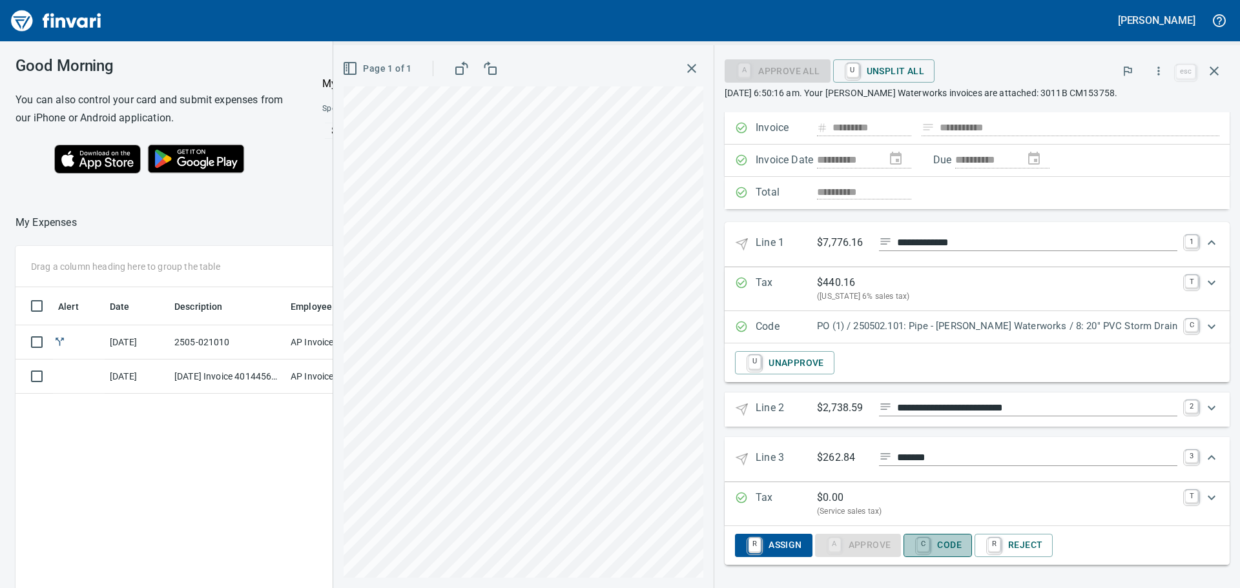
click at [962, 546] on span "C Code" at bounding box center [938, 546] width 48 height 22
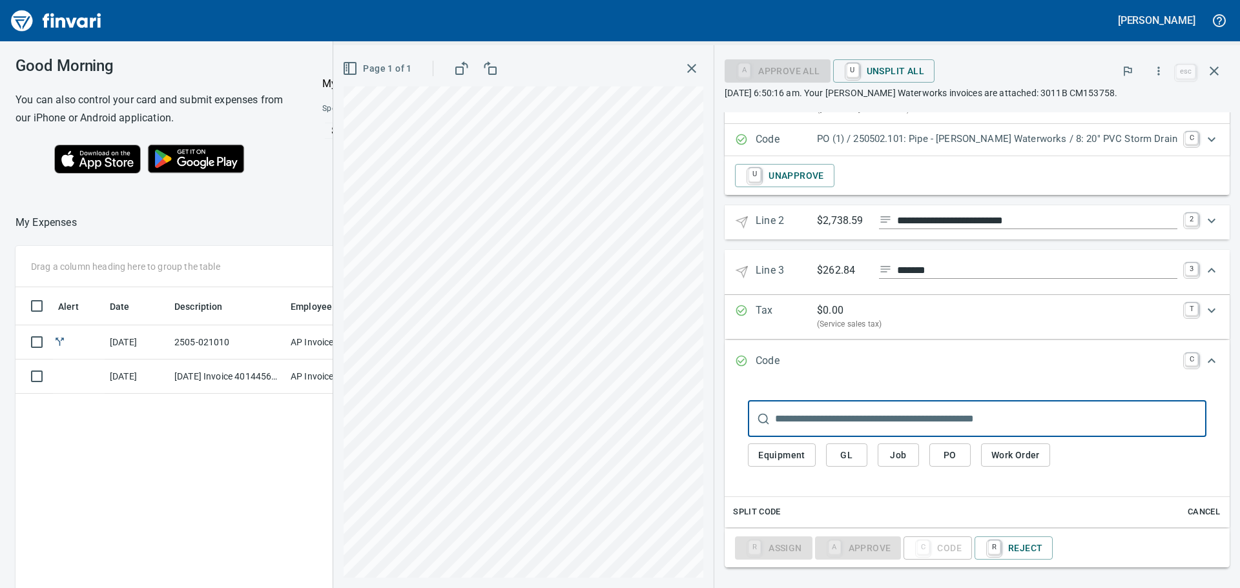
scroll to position [266, 0]
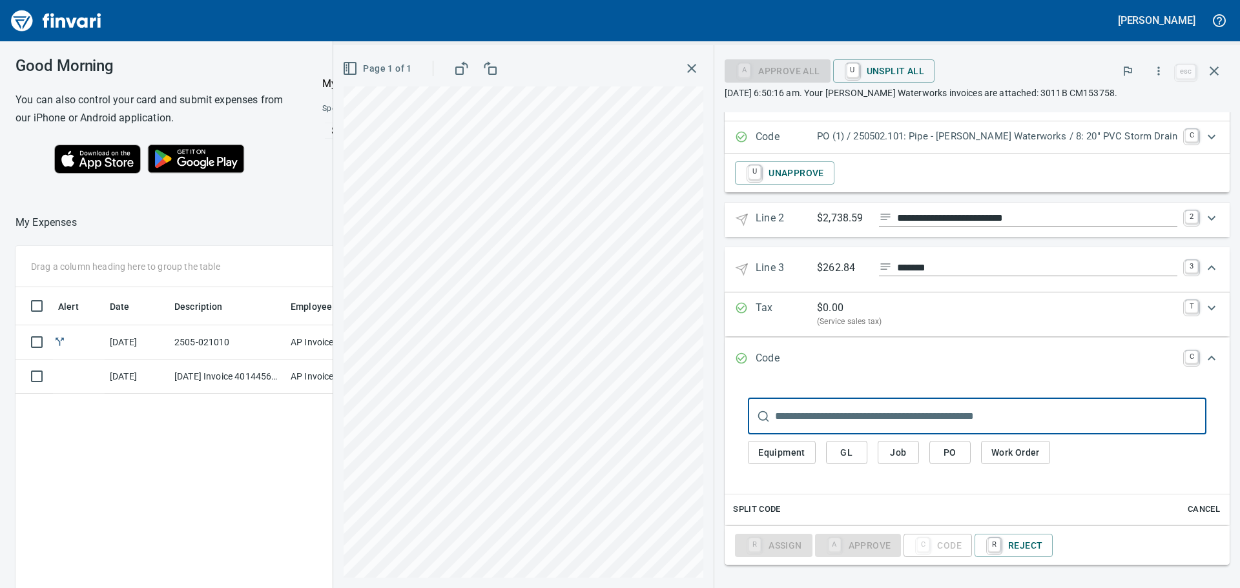
click at [960, 449] on span "PO" at bounding box center [950, 453] width 21 height 16
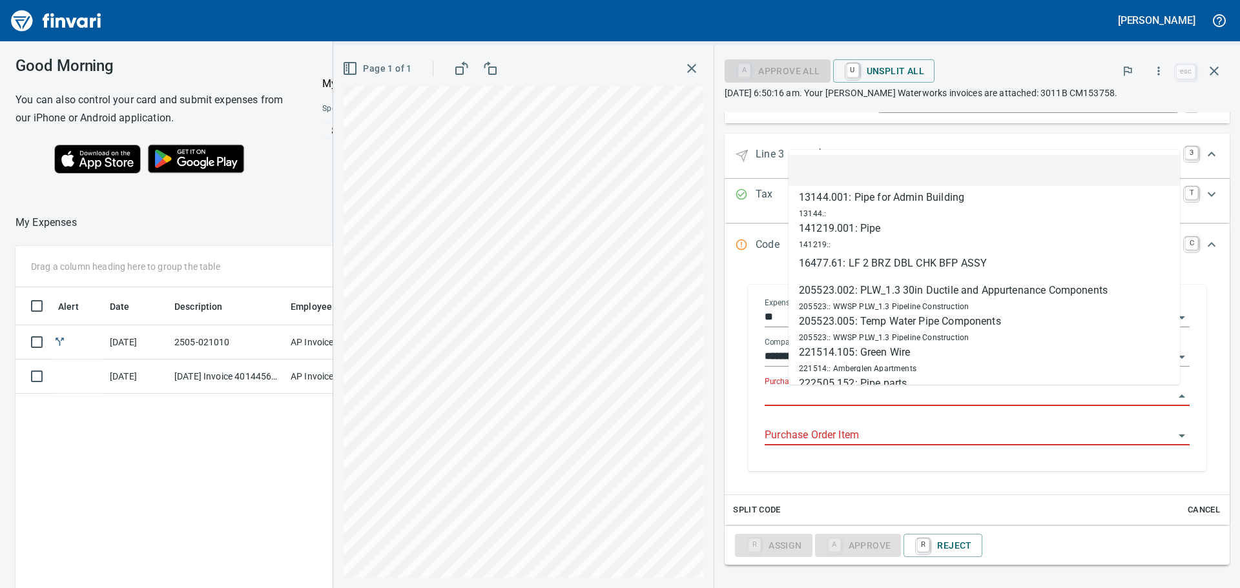
scroll to position [437, 867]
click at [936, 395] on input "Purchase Order" at bounding box center [969, 396] width 409 height 18
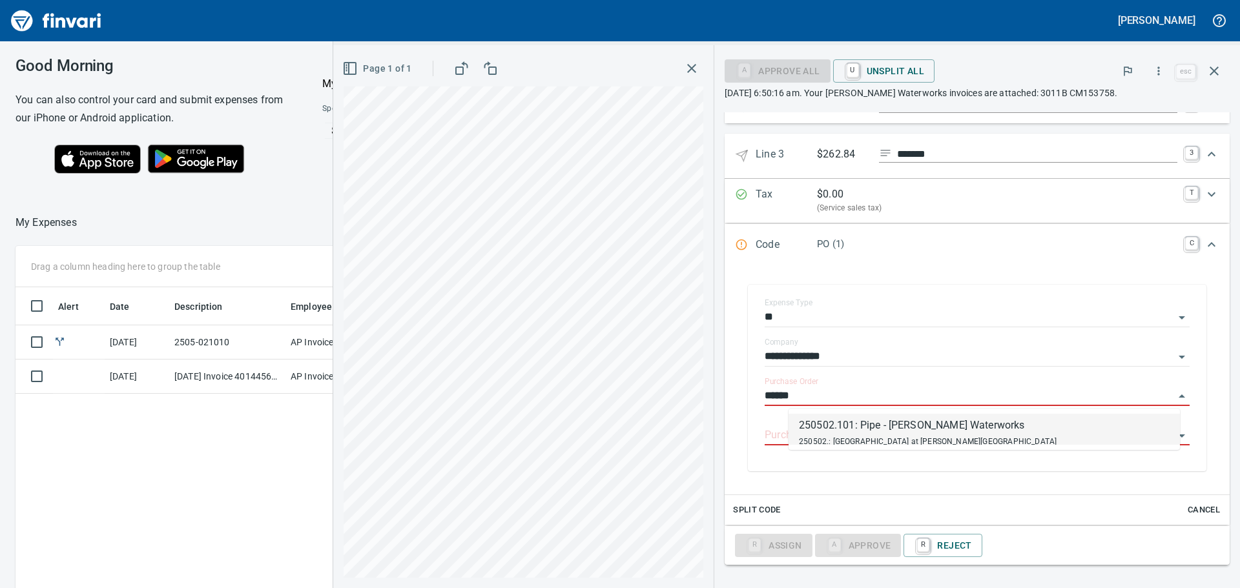
click at [924, 422] on div "250502.101: Pipe - [PERSON_NAME] Waterworks" at bounding box center [928, 425] width 258 height 15
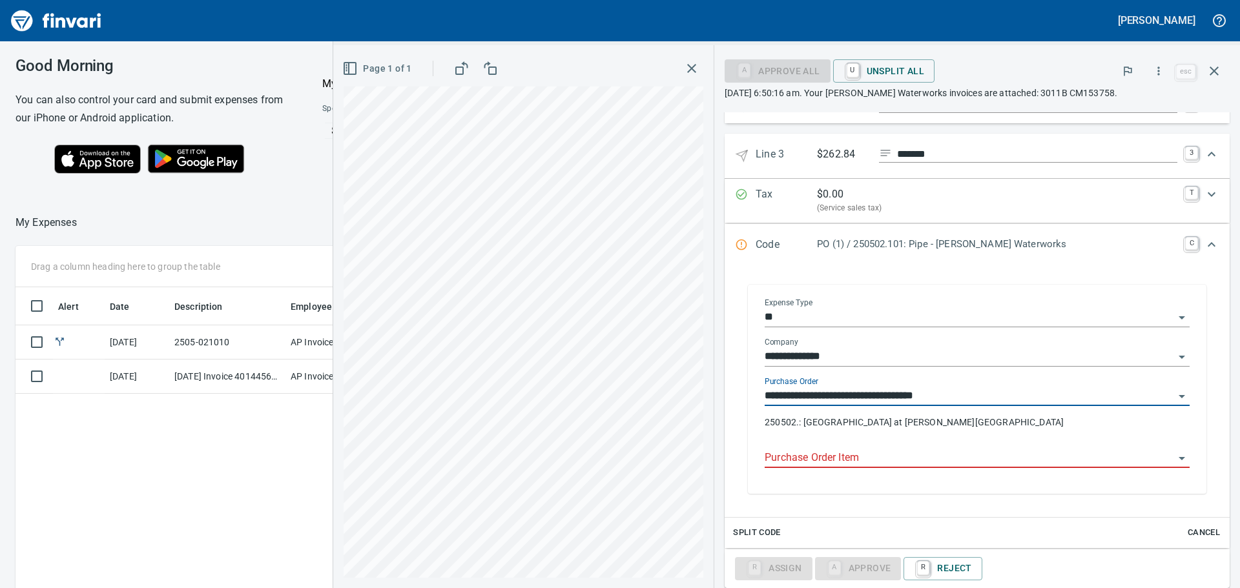
type input "**********"
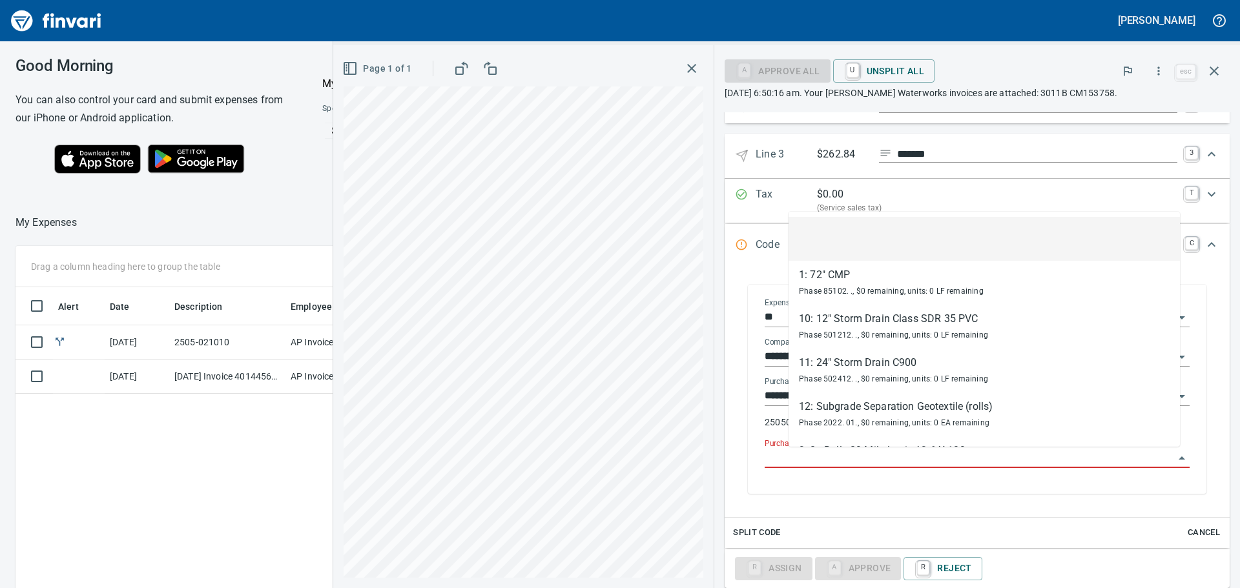
click at [920, 457] on input "Purchase Order Item" at bounding box center [969, 458] width 409 height 18
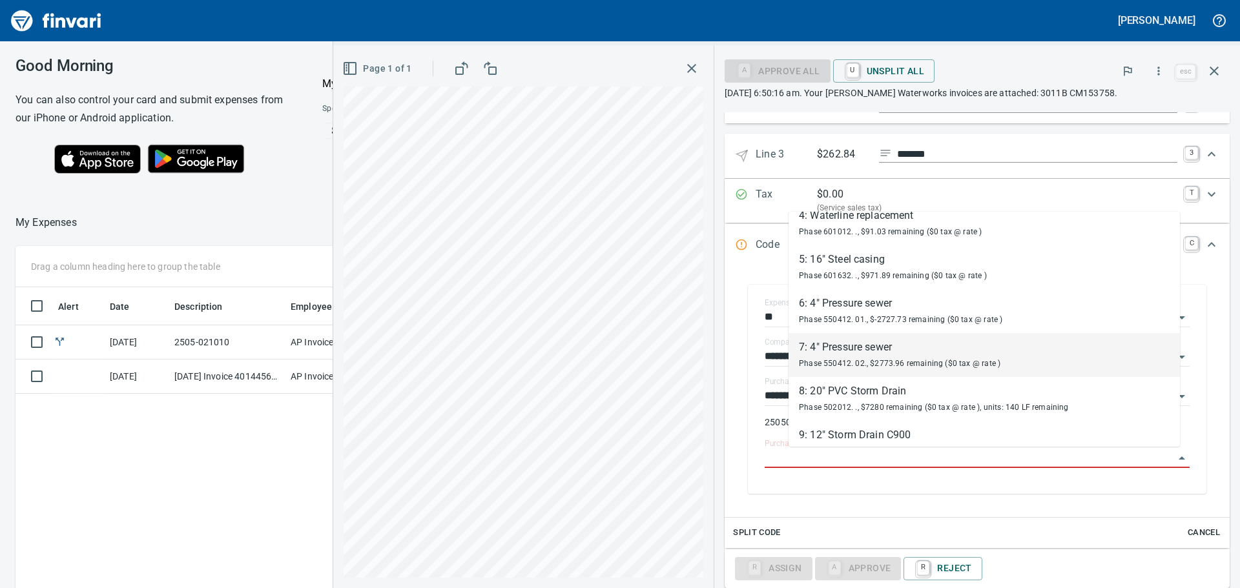
scroll to position [346, 0]
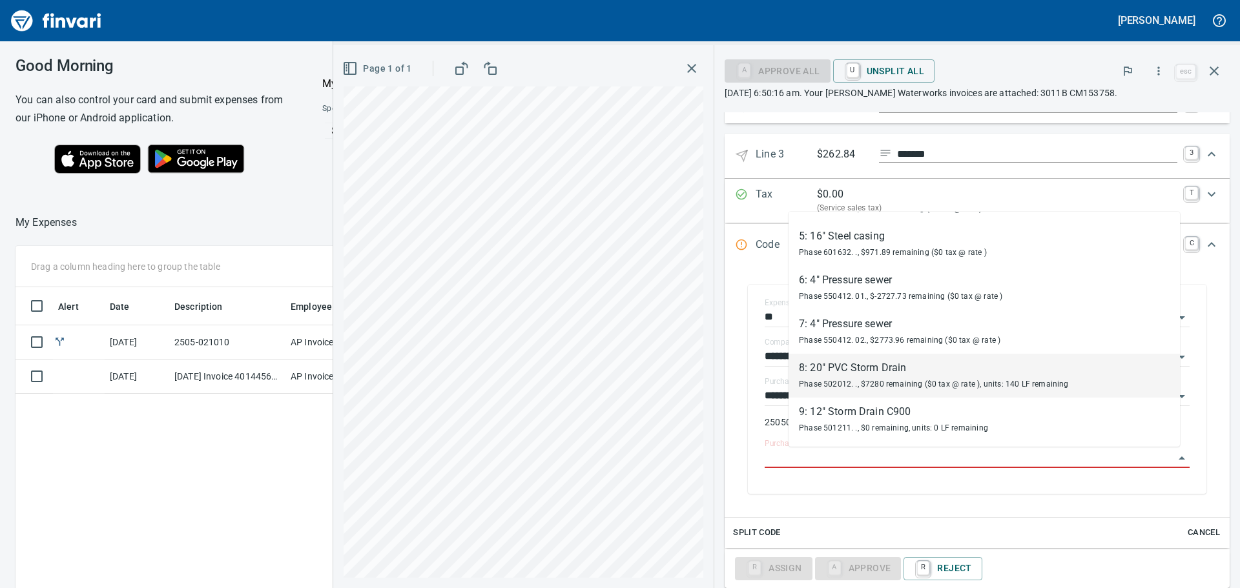
click at [915, 366] on div "8: 20" PVC Storm Drain" at bounding box center [934, 367] width 270 height 15
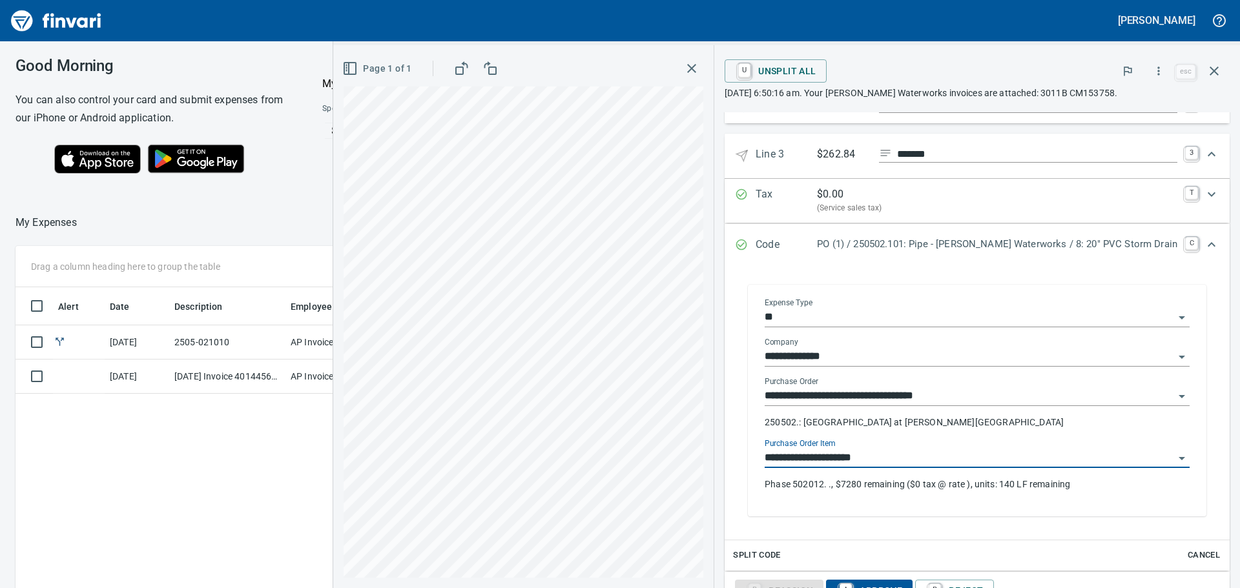
type input "**********"
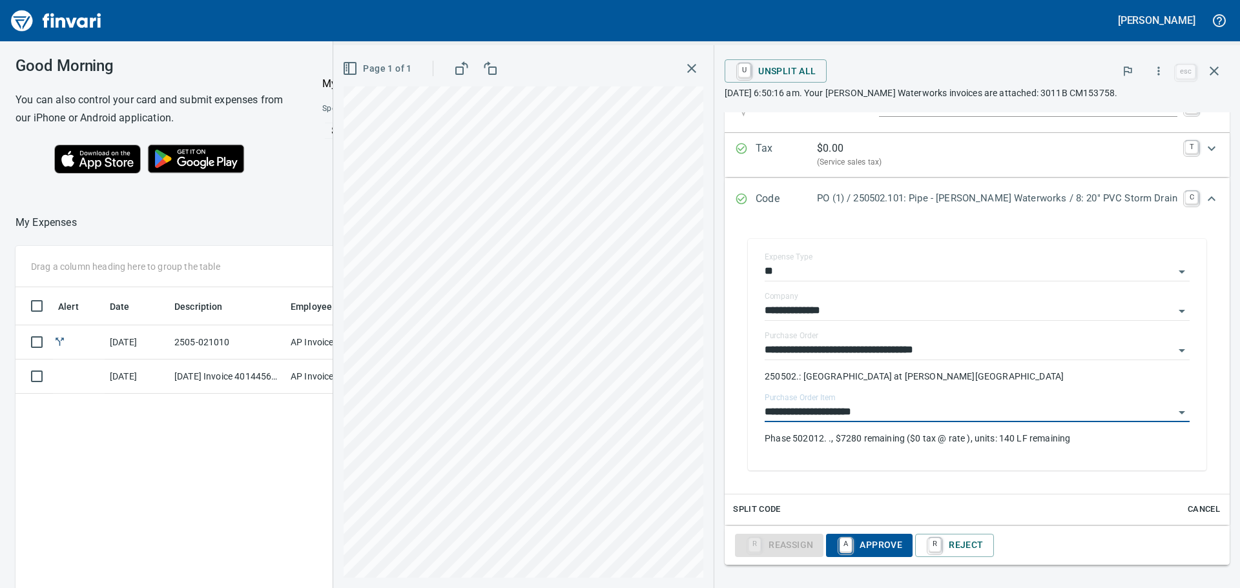
click at [902, 540] on span "A Approve" at bounding box center [869, 546] width 66 height 22
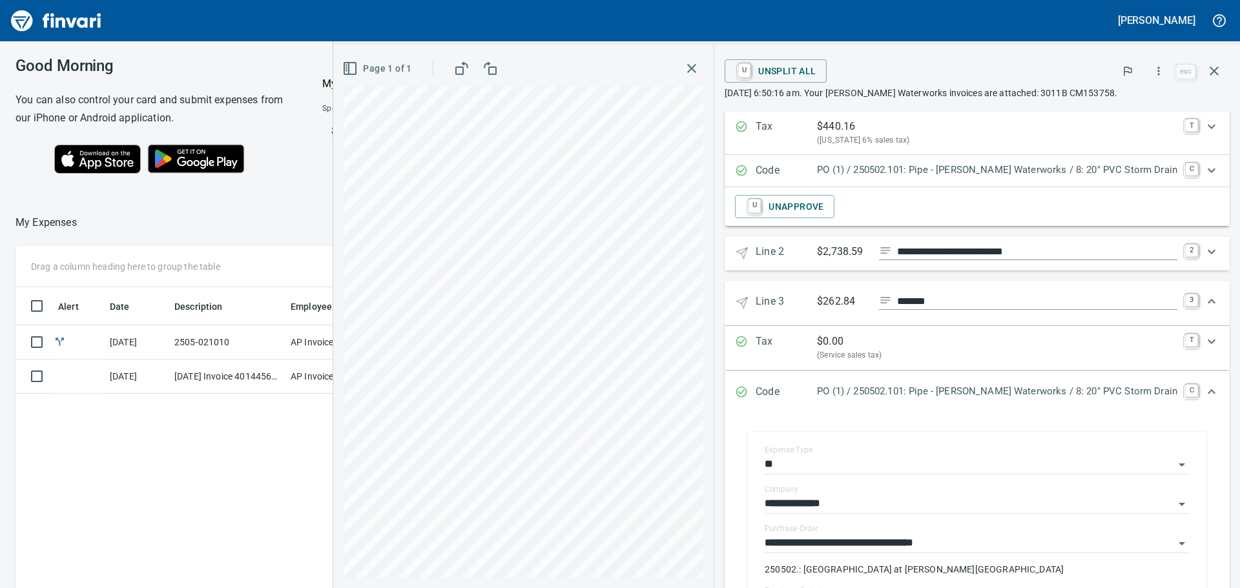
scroll to position [232, 0]
click at [1205, 388] on icon "Expand" at bounding box center [1211, 392] width 15 height 15
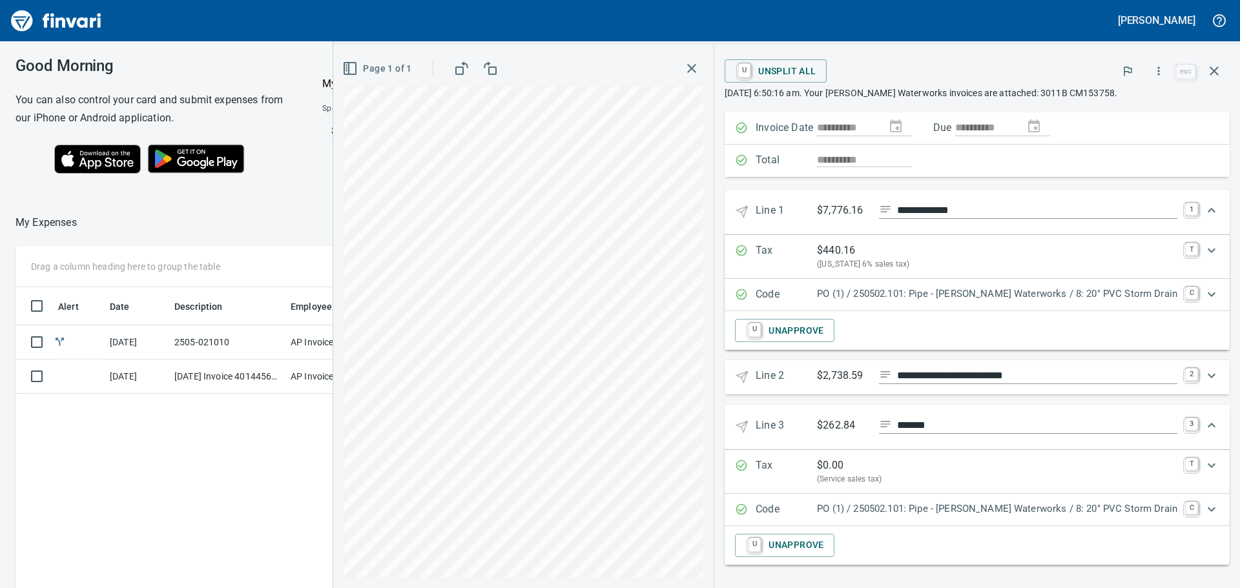
scroll to position [108, 0]
click at [1204, 422] on icon "Expand" at bounding box center [1211, 425] width 15 height 15
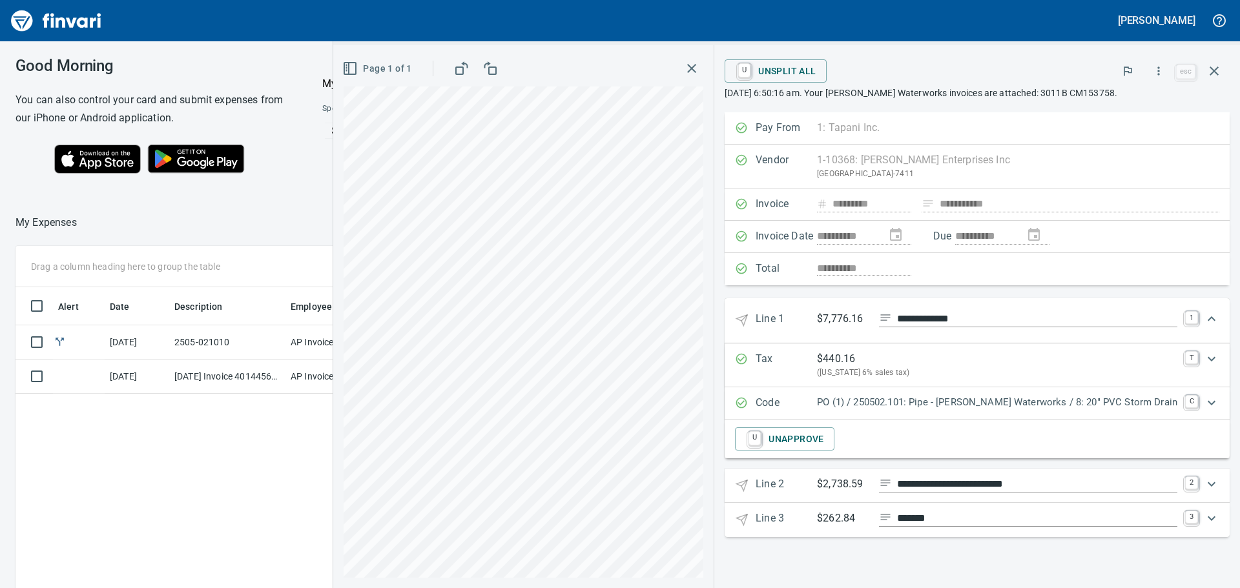
scroll to position [0, 0]
click at [1214, 318] on icon "Expand" at bounding box center [1211, 318] width 15 height 15
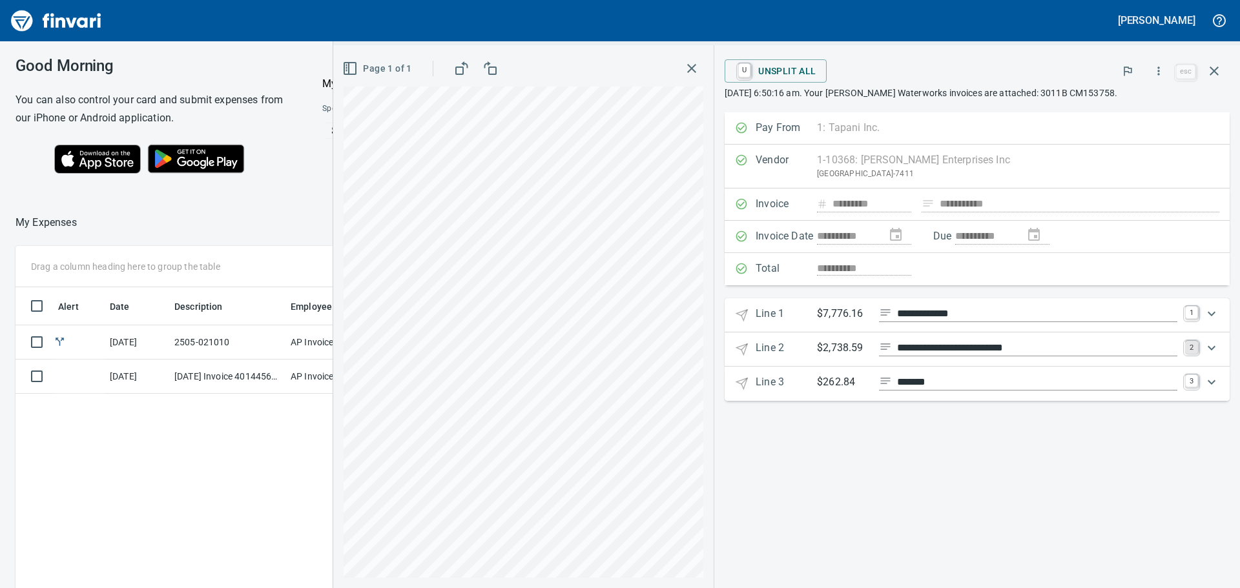
click at [1191, 347] on link "2" at bounding box center [1191, 347] width 13 height 13
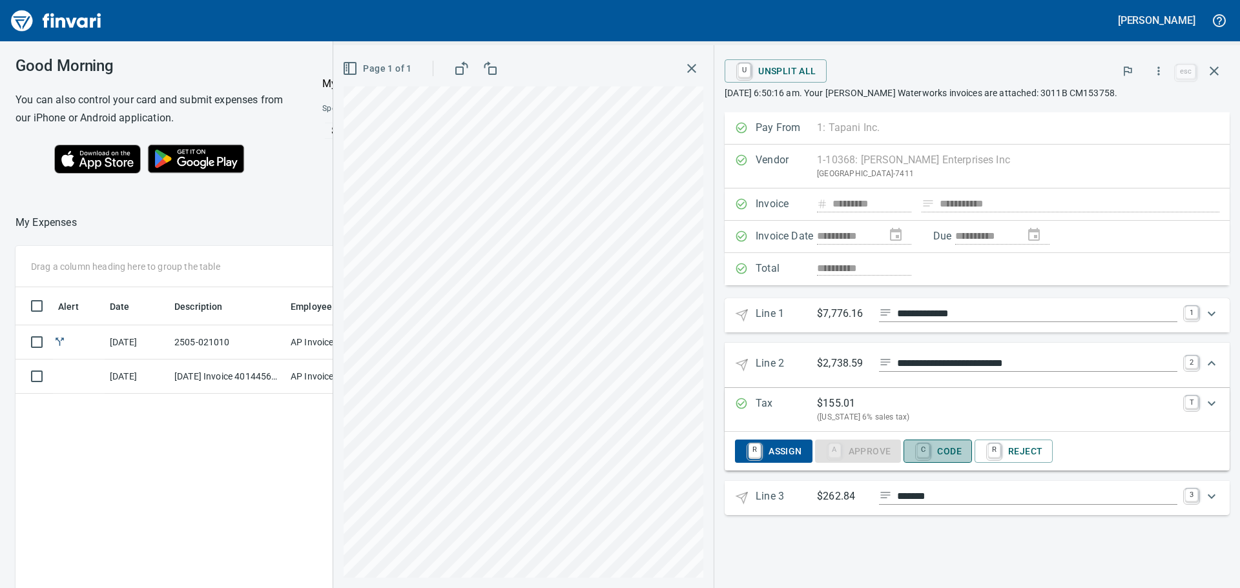
click at [962, 449] on span "C Code" at bounding box center [938, 451] width 48 height 22
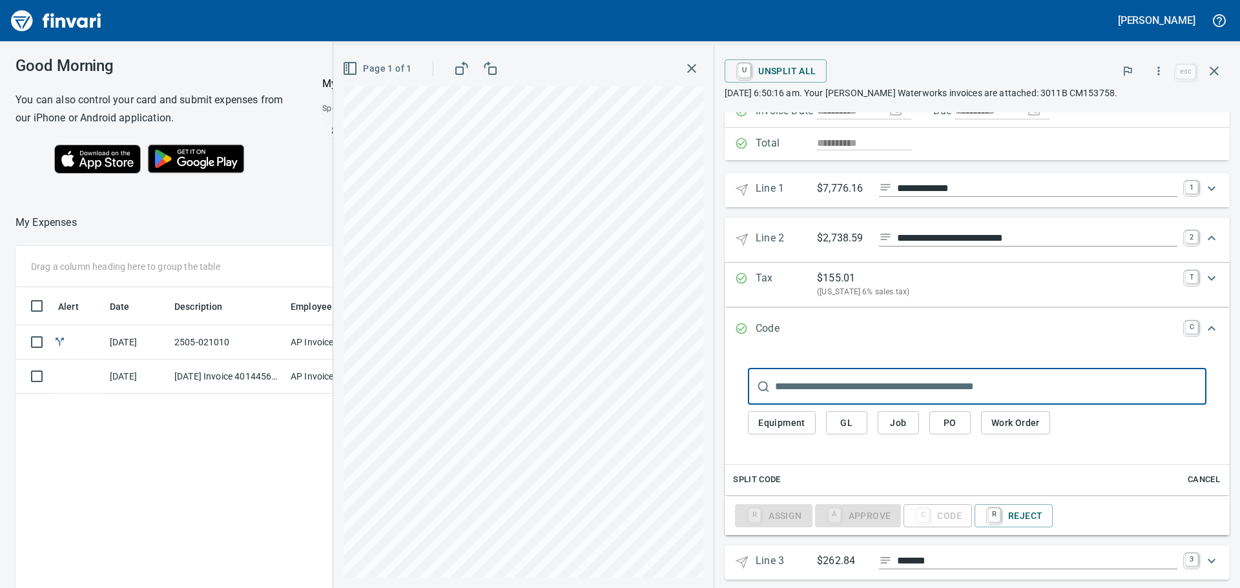
scroll to position [129, 0]
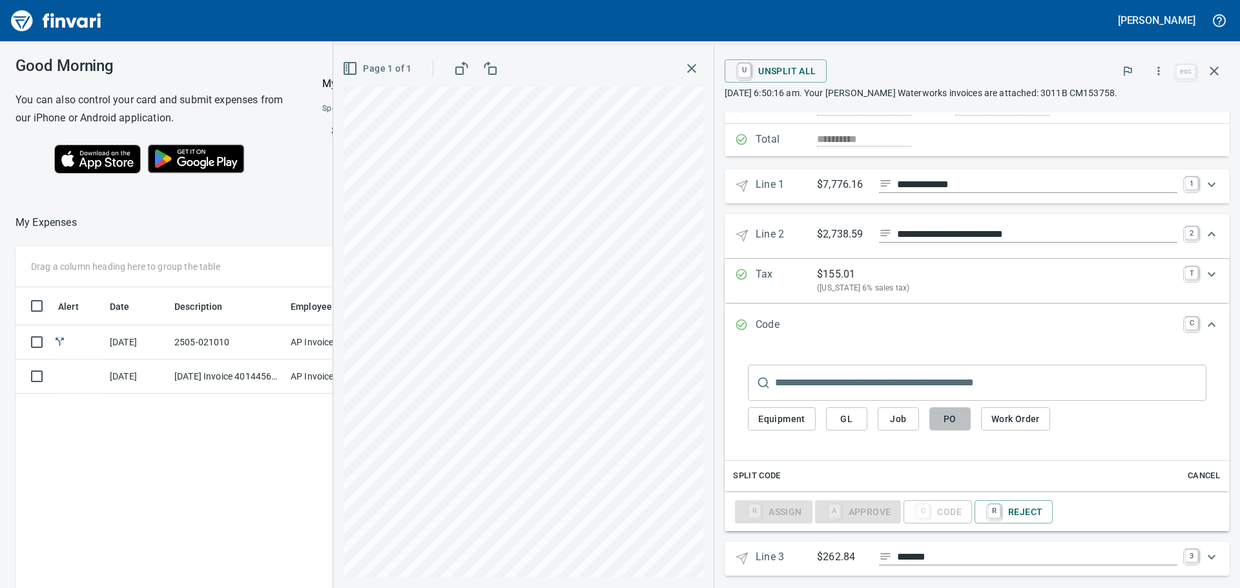
click at [960, 418] on span "PO" at bounding box center [950, 419] width 21 height 16
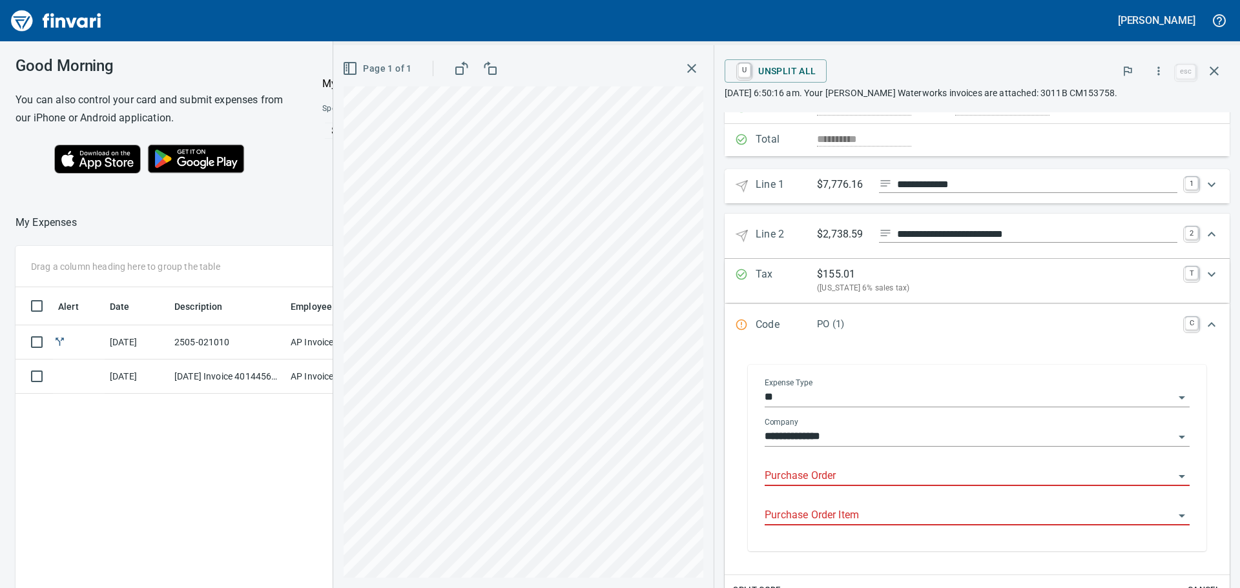
click at [876, 473] on input "Purchase Order" at bounding box center [969, 477] width 409 height 18
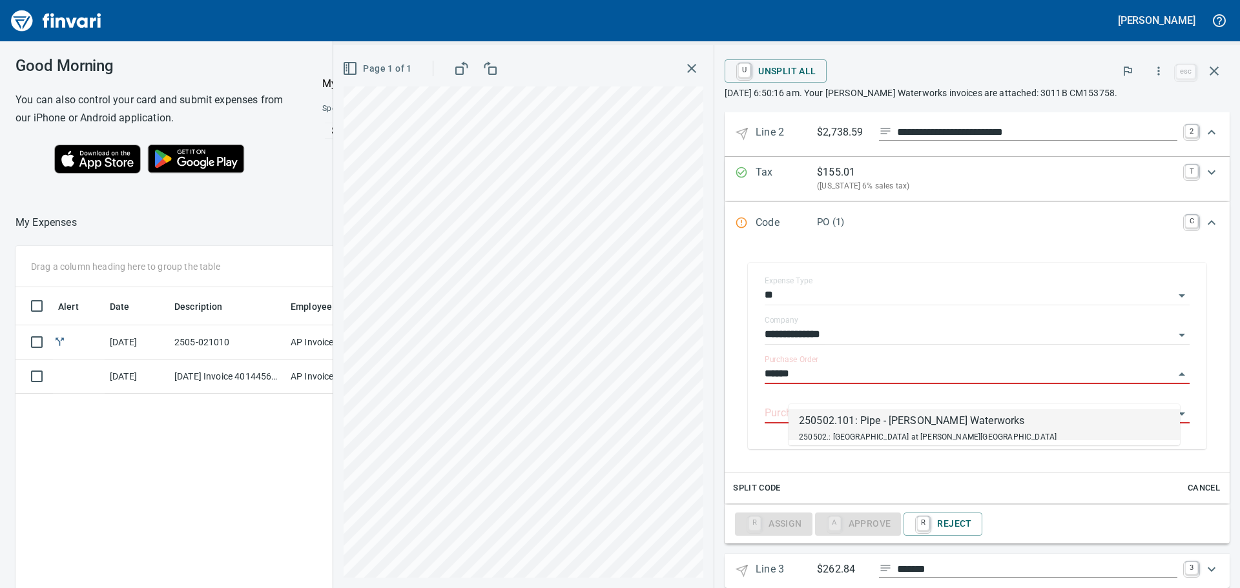
scroll to position [254, 0]
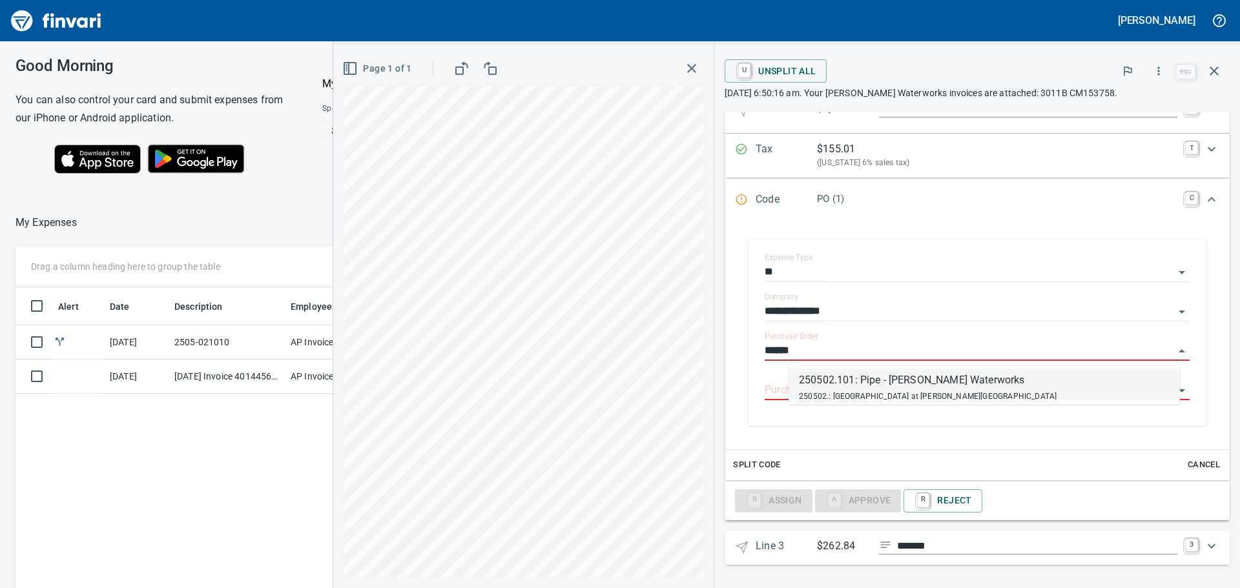
click at [894, 384] on div "250502.101: Pipe - [PERSON_NAME] Waterworks" at bounding box center [928, 380] width 258 height 15
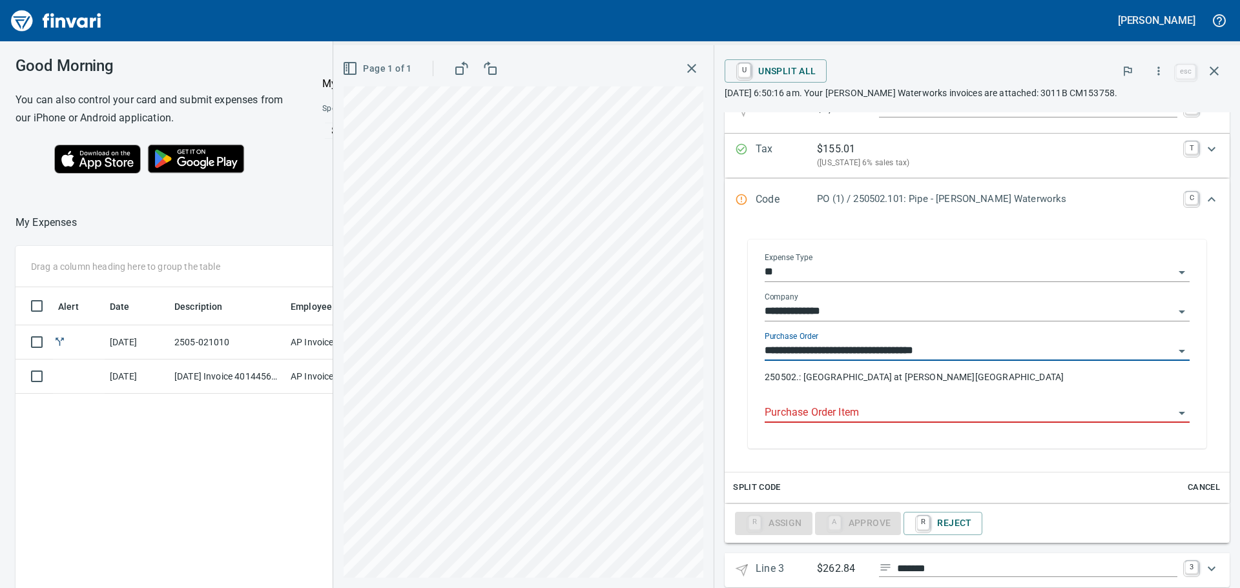
type input "**********"
click at [893, 409] on input "Purchase Order Item" at bounding box center [969, 413] width 409 height 18
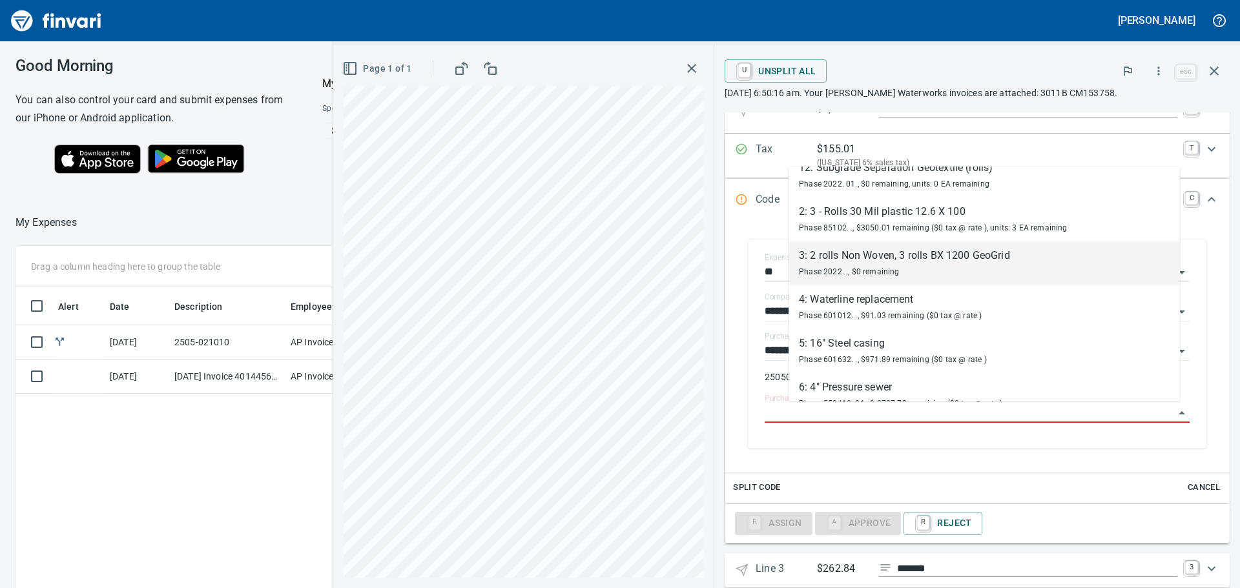
scroll to position [258, 0]
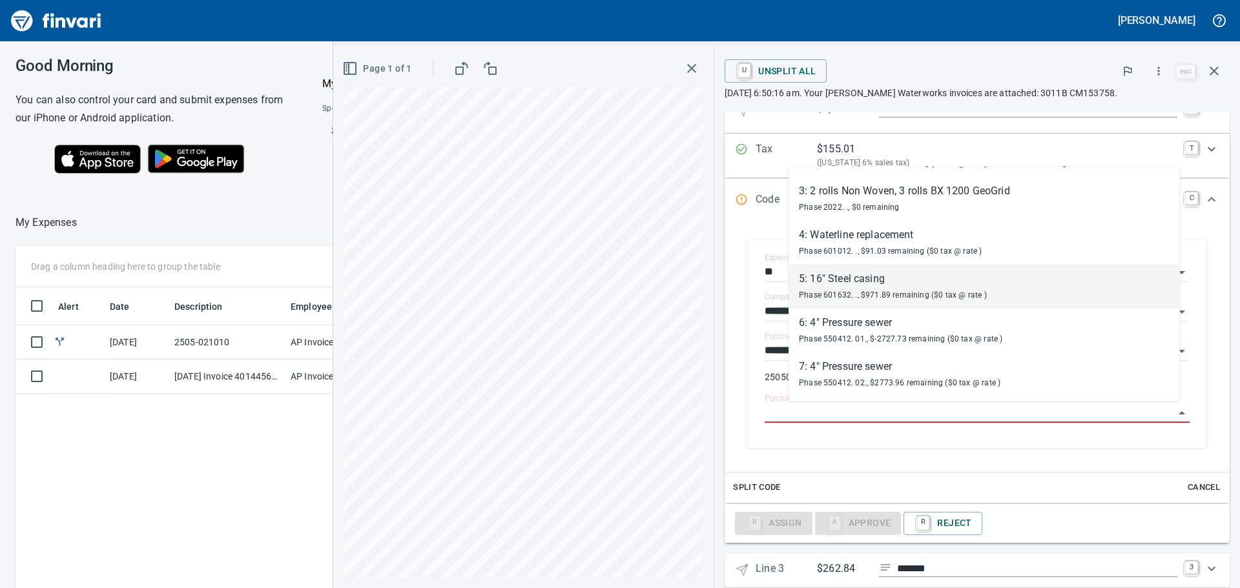
click at [907, 280] on div "5: 16" Steel casing" at bounding box center [893, 278] width 188 height 15
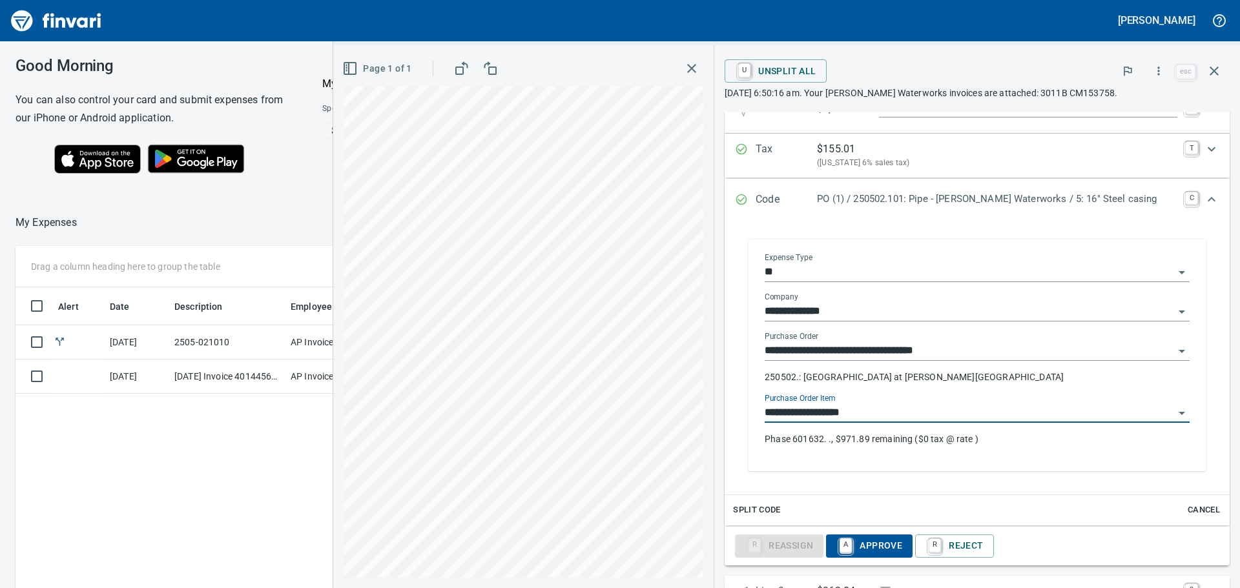
type input "**********"
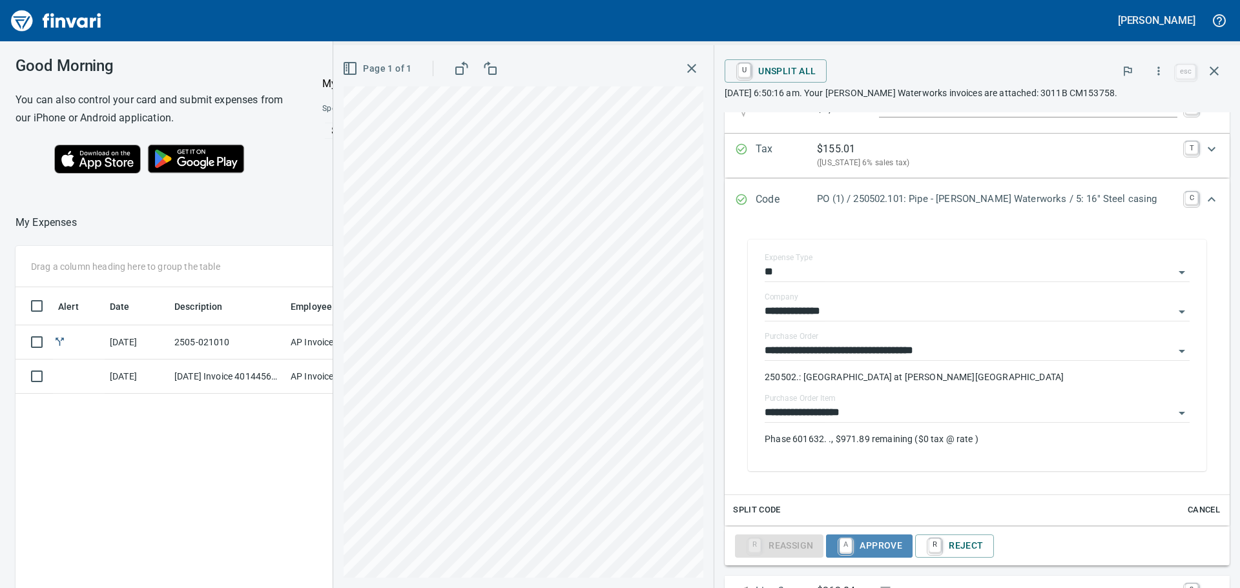
click at [902, 538] on span "A Approve" at bounding box center [869, 546] width 66 height 22
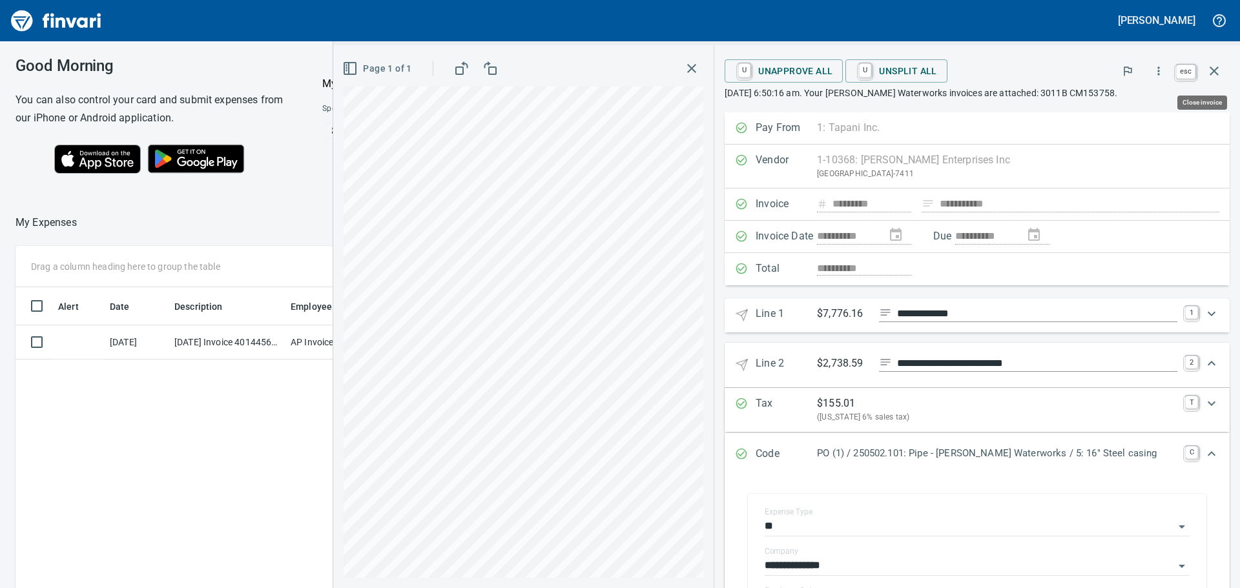
scroll to position [437, 867]
click at [1215, 65] on icon "button" at bounding box center [1213, 70] width 15 height 15
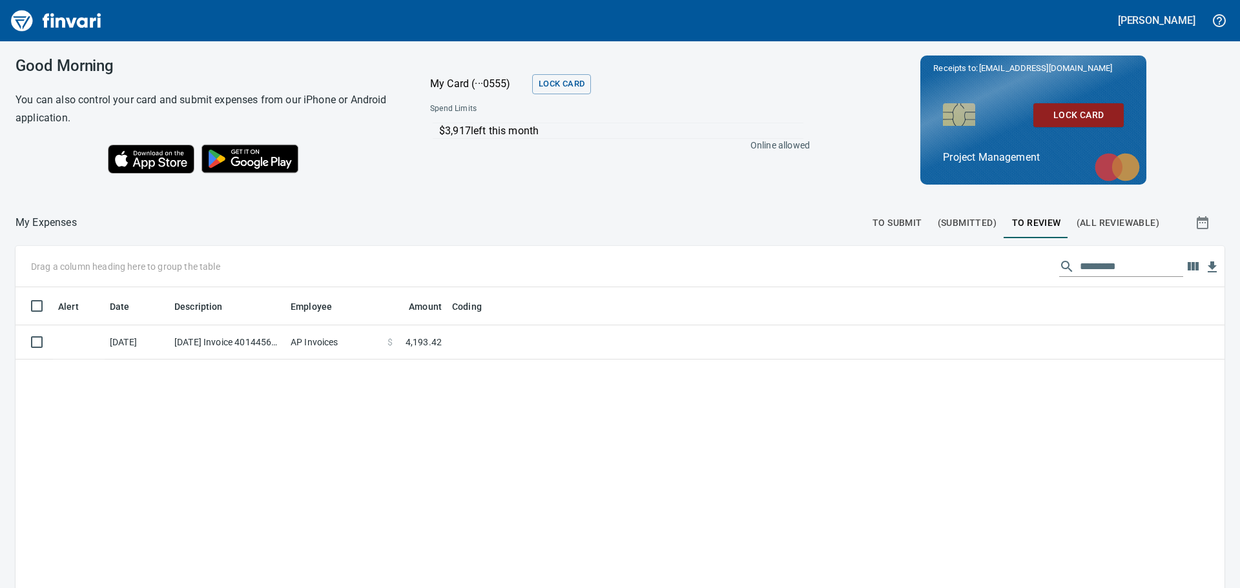
scroll to position [437, 1190]
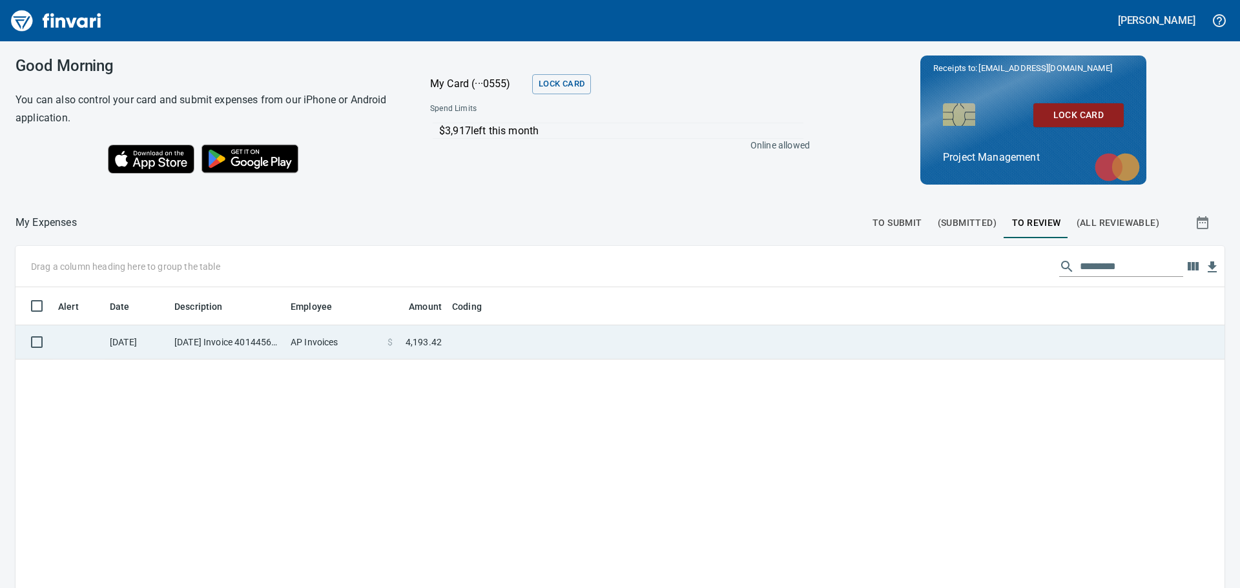
click at [549, 341] on td at bounding box center [608, 342] width 323 height 34
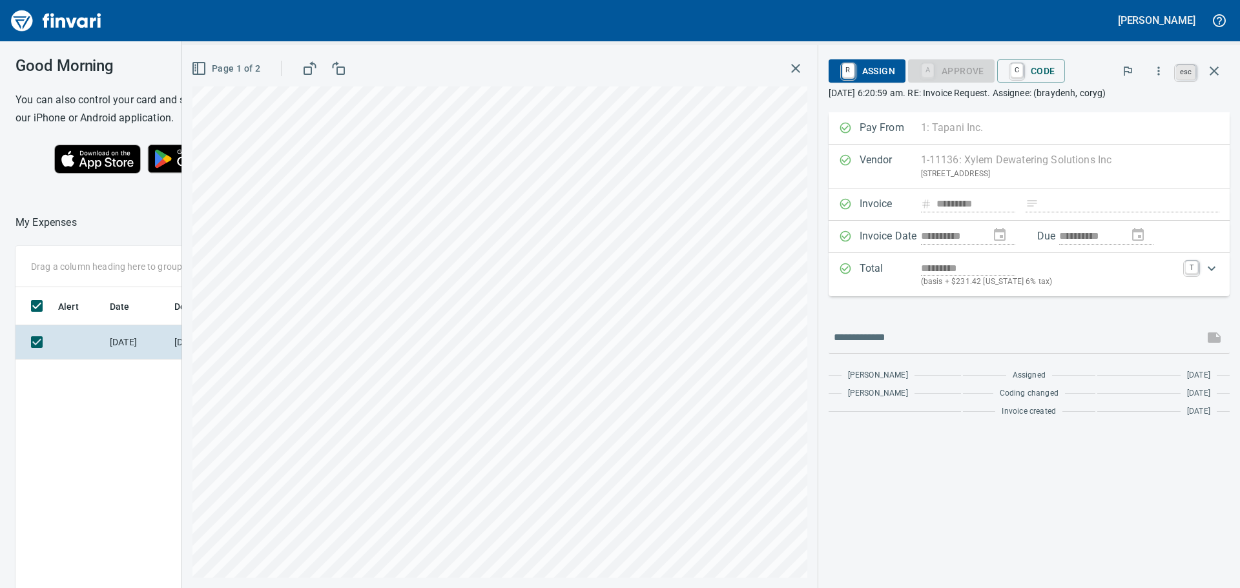
scroll to position [437, 867]
click at [1215, 70] on icon "button" at bounding box center [1214, 71] width 9 height 9
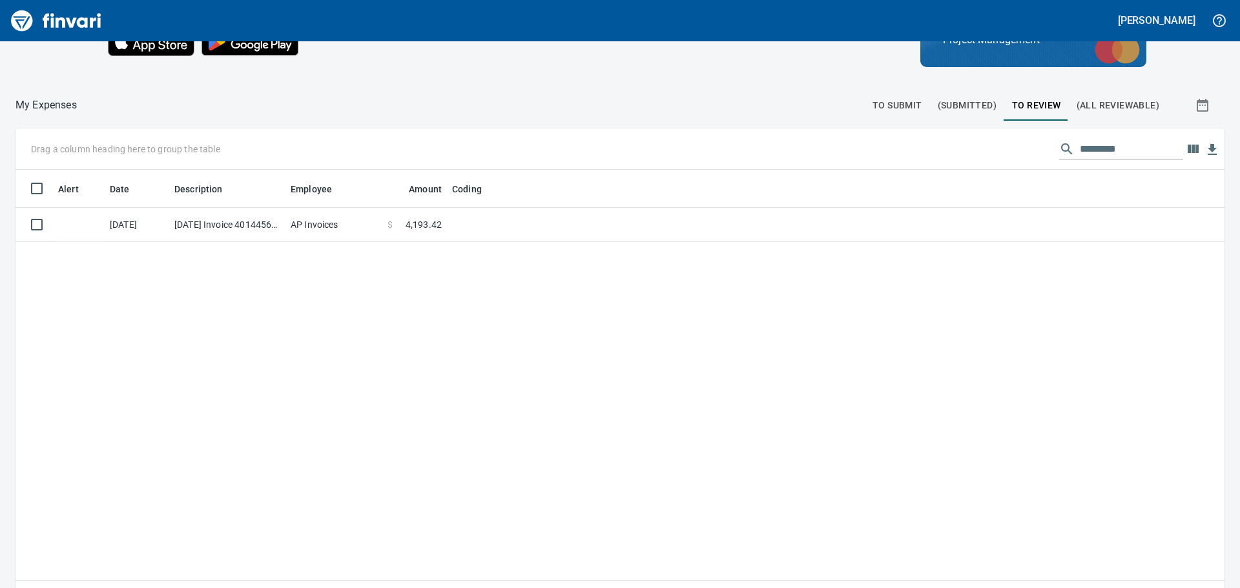
scroll to position [145, 0]
